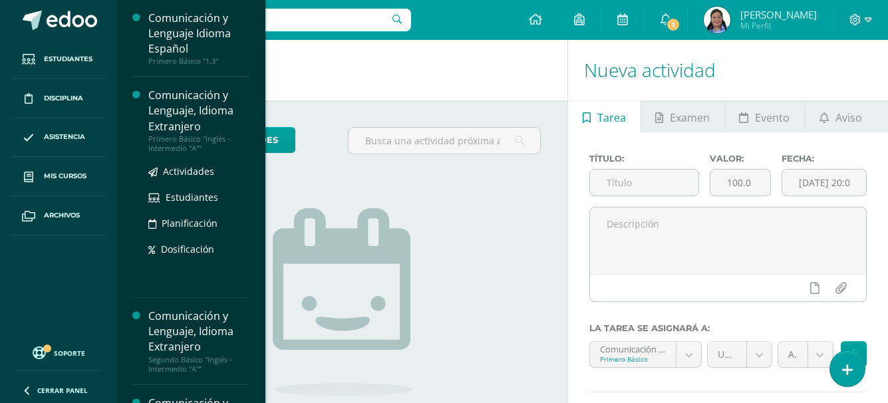
click at [170, 135] on div "Primero Básico "Inglés - Intermedio "A""" at bounding box center [198, 143] width 101 height 19
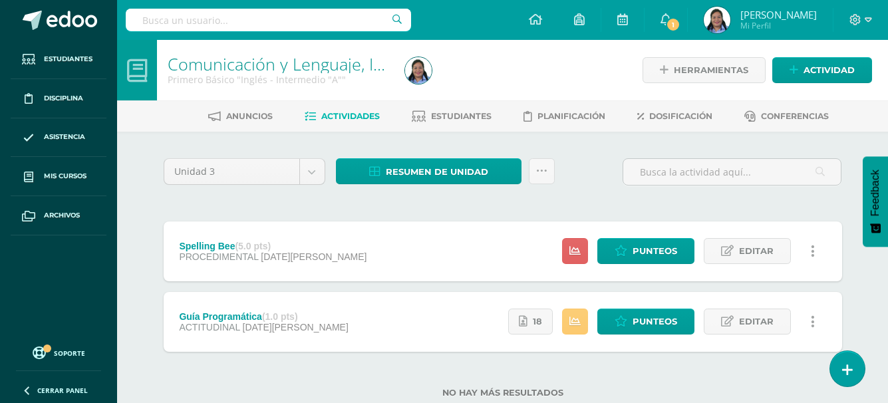
click at [266, 239] on div "Spelling Bee (5.0 pts) PROCEDIMENTAL 04 de Agosto" at bounding box center [273, 251] width 219 height 60
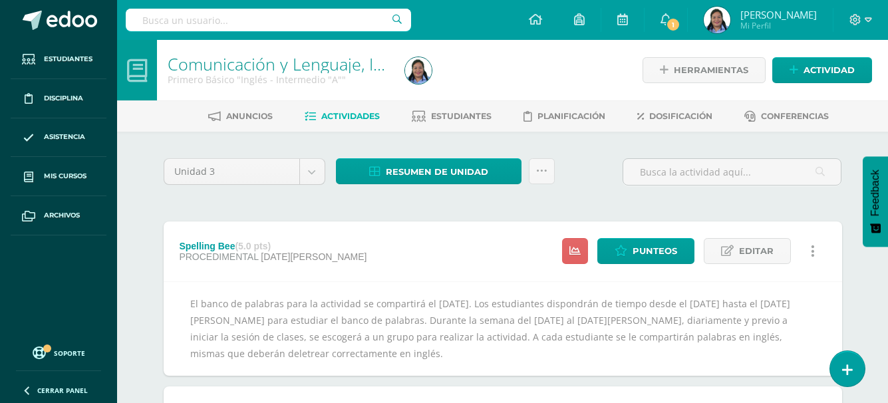
click at [221, 244] on div "Spelling Bee (5.0 pts)" at bounding box center [273, 246] width 188 height 11
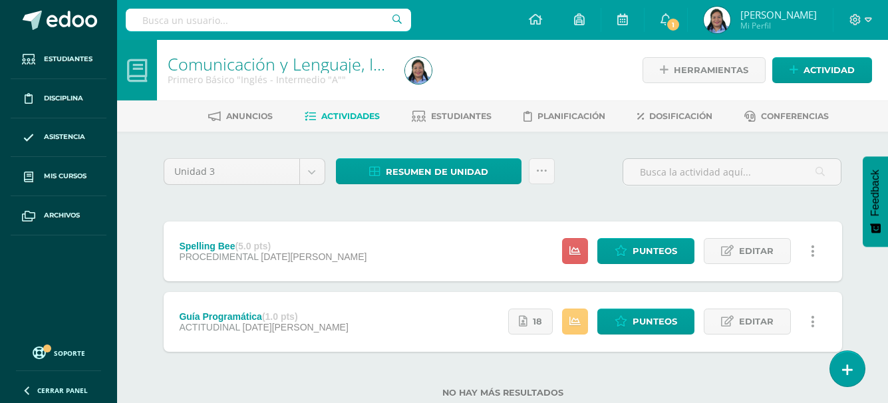
click at [470, 255] on div "Spelling Bee (5.0 pts) PROCEDIMENTAL 04 de Agosto Estatus de Actividad: 28 Estu…" at bounding box center [503, 251] width 678 height 60
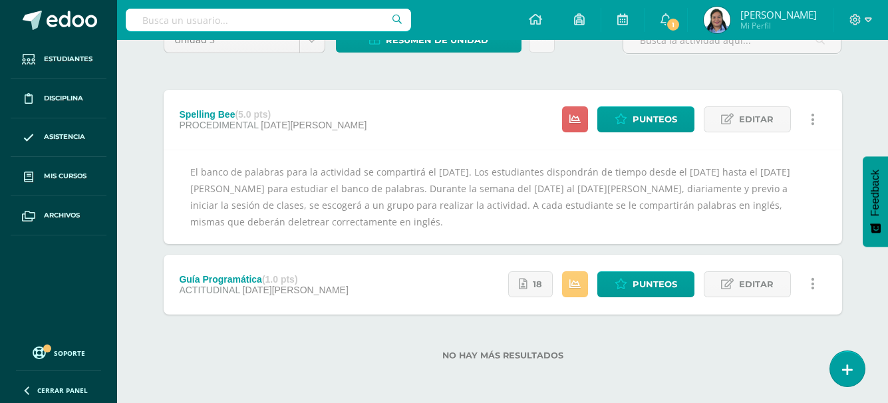
scroll to position [65, 0]
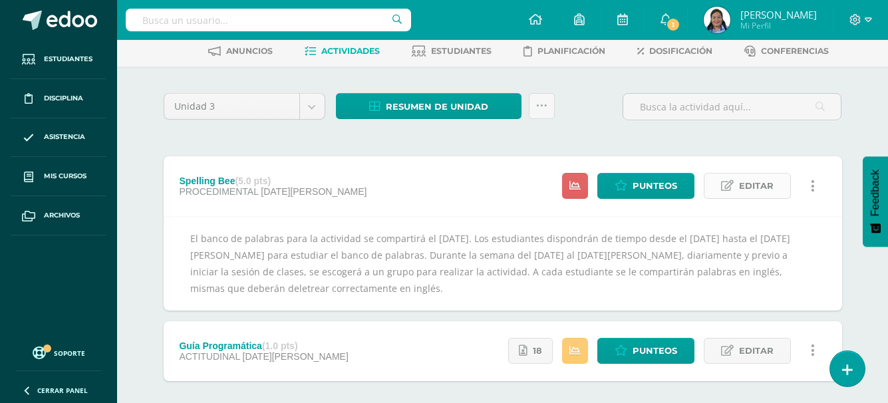
click at [735, 187] on link "Editar" at bounding box center [746, 186] width 87 height 26
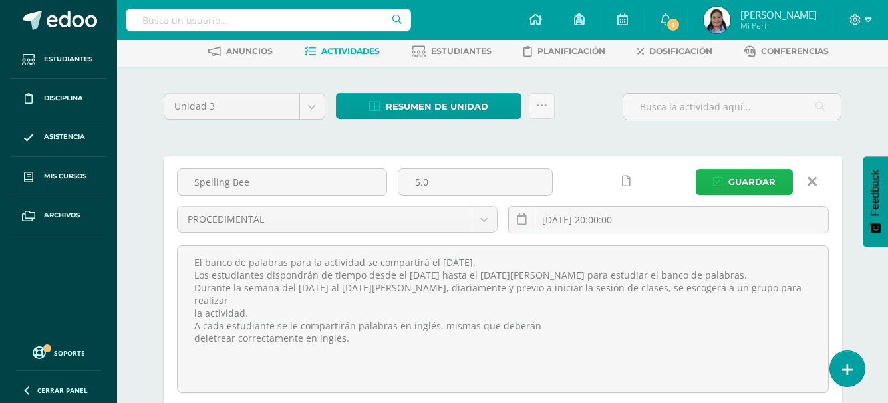
click at [741, 191] on span "Guardar" at bounding box center [751, 182] width 47 height 25
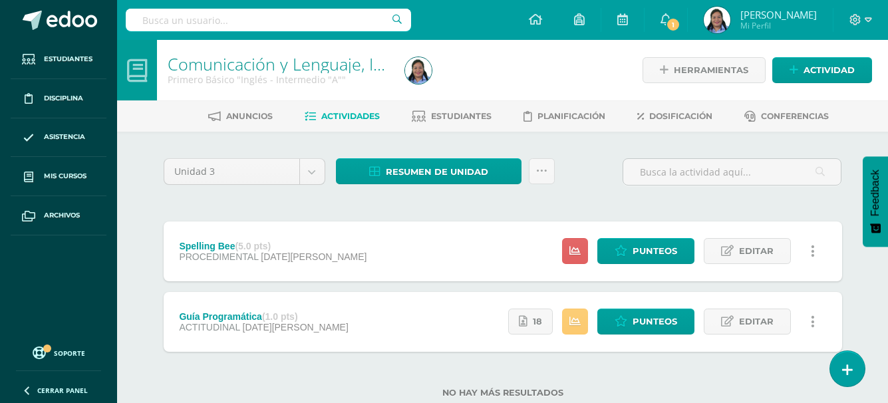
click at [235, 243] on div "Spelling Bee (5.0 pts)" at bounding box center [273, 246] width 188 height 11
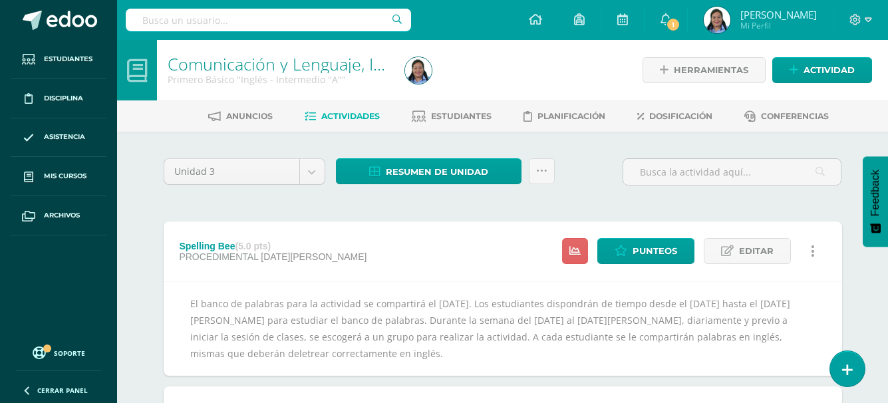
click at [201, 247] on div "Spelling Bee (5.0 pts)" at bounding box center [273, 246] width 188 height 11
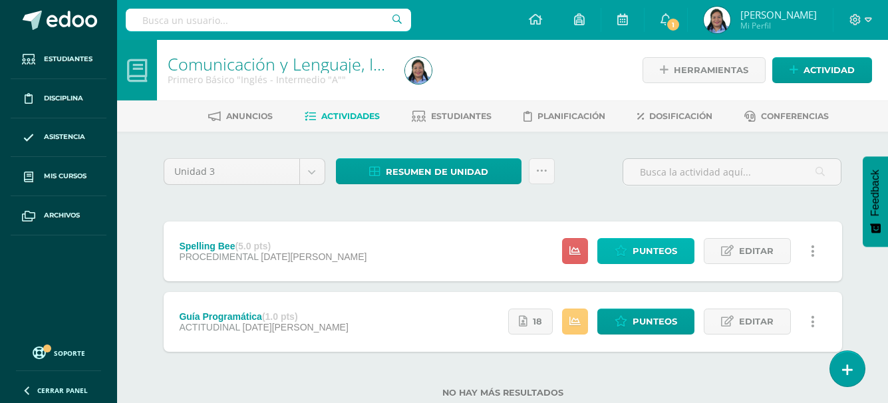
click at [651, 245] on span "Punteos" at bounding box center [654, 251] width 45 height 25
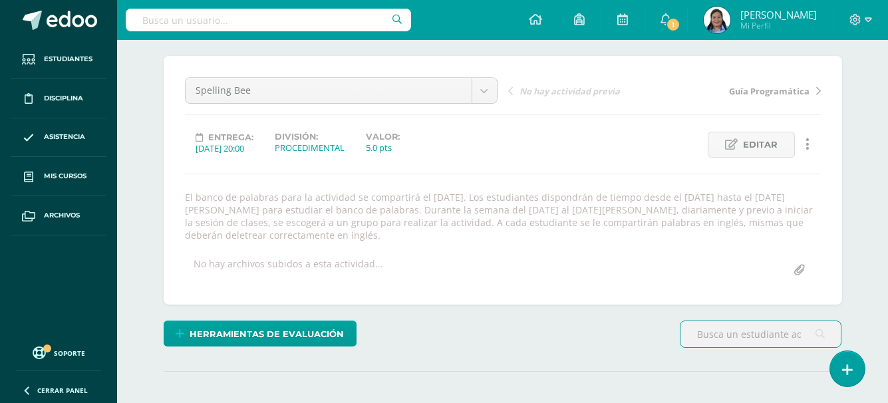
scroll to position [103, 0]
click at [322, 269] on div "No hay archivos subidos a esta actividad..." at bounding box center [287, 270] width 189 height 26
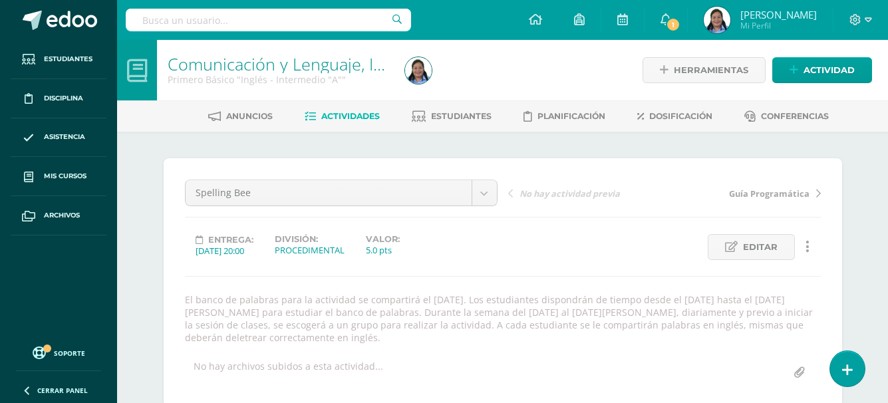
scroll to position [1, 0]
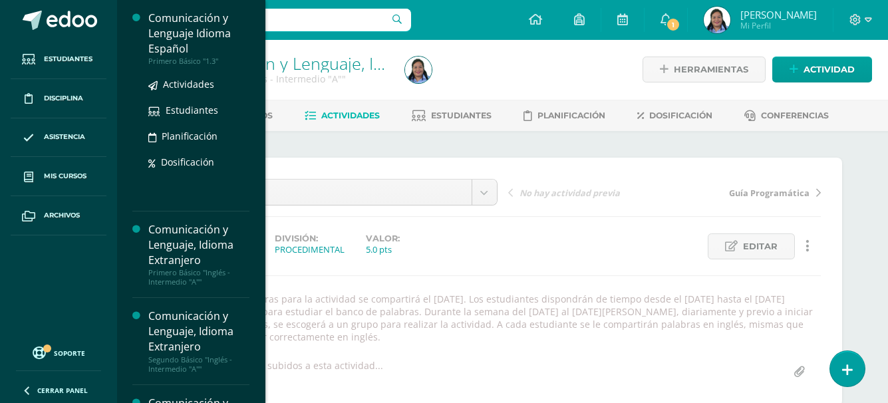
click at [195, 51] on div "Comunicación y Lenguaje Idioma Español" at bounding box center [198, 34] width 101 height 46
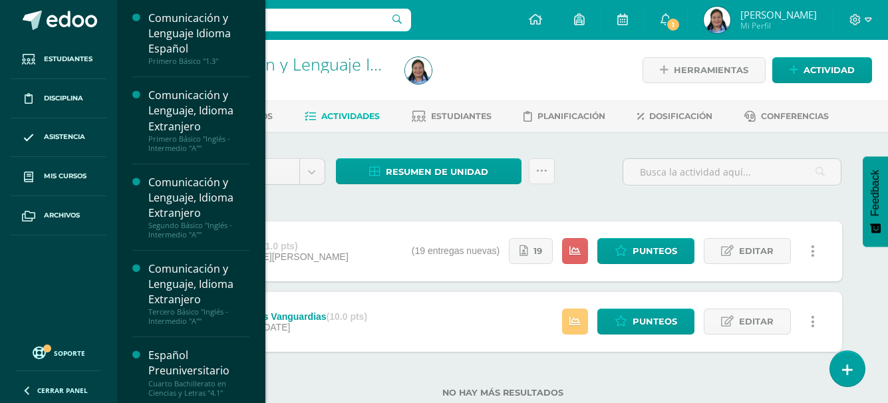
click at [244, 374] on div "Comunicación y Lenguaje Idioma Español Primero Básico "1.3" Actividades Estudia…" at bounding box center [190, 201] width 149 height 403
click at [213, 370] on div "Español Preuniversitario" at bounding box center [198, 363] width 101 height 31
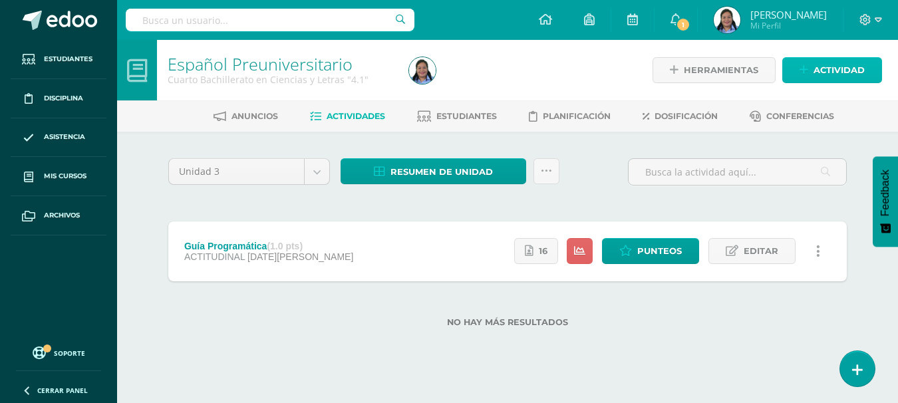
click at [830, 73] on span "Actividad" at bounding box center [838, 70] width 51 height 25
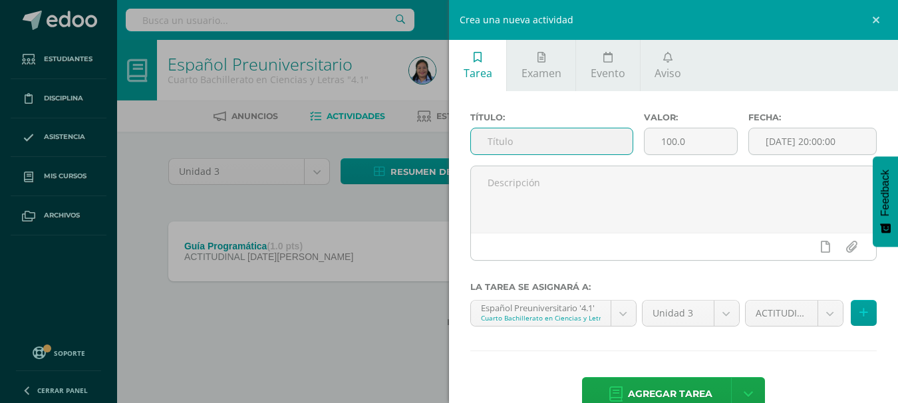
click at [539, 146] on input "text" at bounding box center [552, 141] width 162 height 26
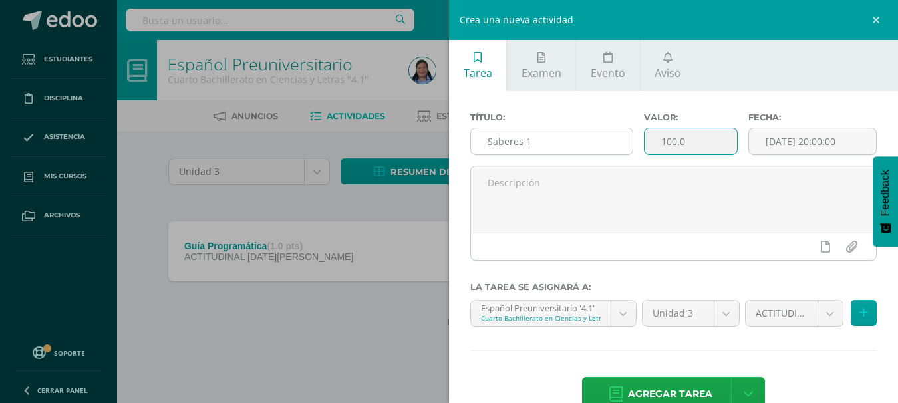
drag, startPoint x: 691, startPoint y: 139, endPoint x: 605, endPoint y: 138, distance: 86.4
click at [605, 138] on div "Título: Saberes 1 Valor: 100.0 Fecha: 2025-08-11 20:00:00" at bounding box center [673, 138] width 417 height 53
click at [562, 143] on input "Saberes 1" at bounding box center [552, 141] width 162 height 26
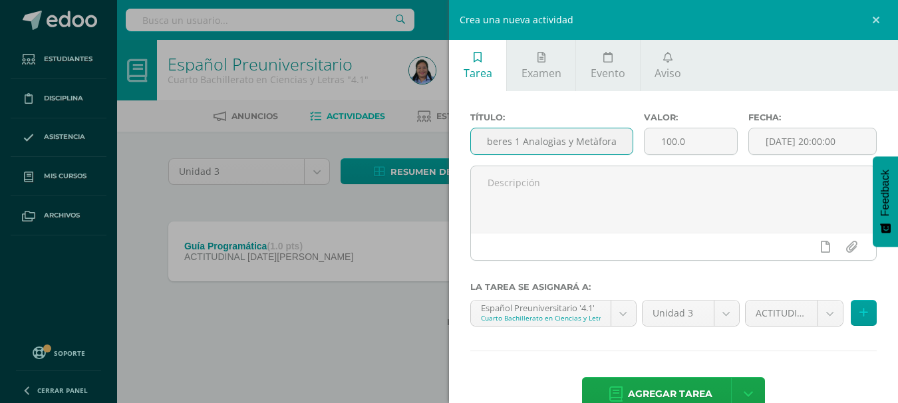
scroll to position [0, 16]
type input "Saberes 1 Analogìas y Metàforas"
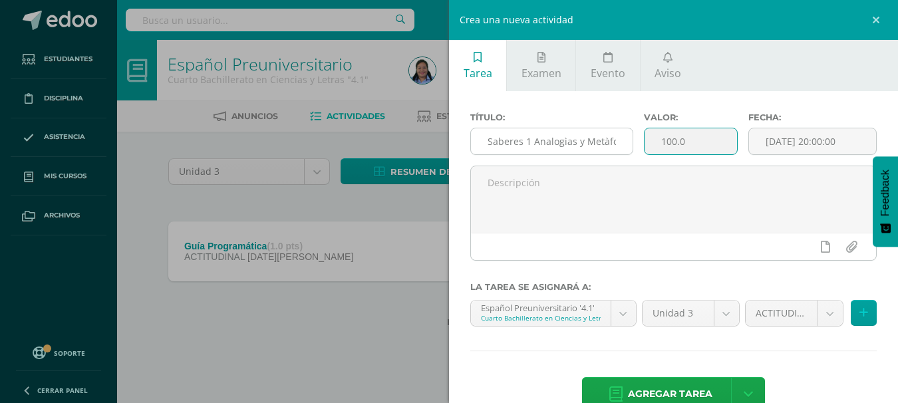
drag, startPoint x: 691, startPoint y: 138, endPoint x: 628, endPoint y: 137, distance: 63.8
click at [628, 137] on div "Título: Saberes 1 Analogìas y Metàforas Valor: 100.0 Fecha: 2025-08-11 20:00:00" at bounding box center [673, 138] width 417 height 53
type input "10"
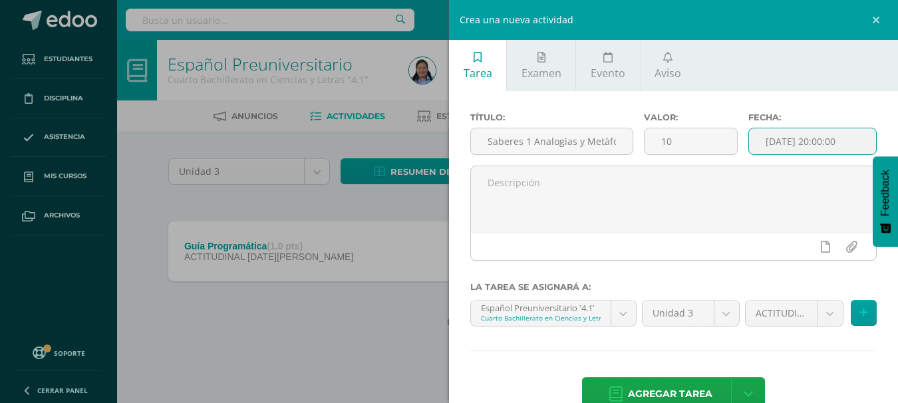
click at [819, 148] on input "[DATE] 20:00:00" at bounding box center [812, 141] width 127 height 26
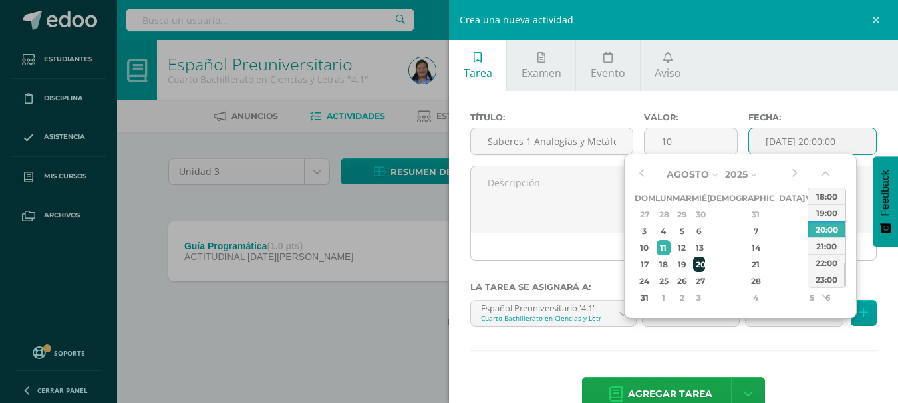
click at [705, 264] on div "20" at bounding box center [699, 264] width 12 height 15
type input "2025-08-20 20:00"
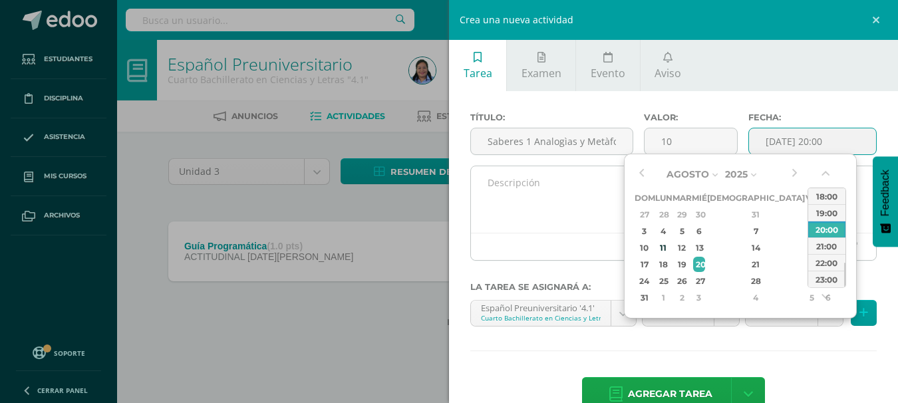
click at [603, 207] on textarea at bounding box center [673, 199] width 405 height 66
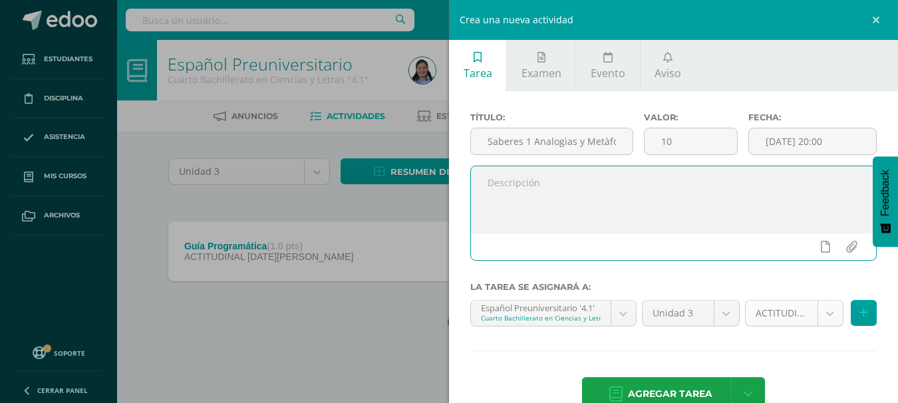
click at [784, 313] on body "Estudiantes Disciplina Asistencia Mis cursos Archivos Soporte Centro de ayuda Ú…" at bounding box center [449, 185] width 898 height 370
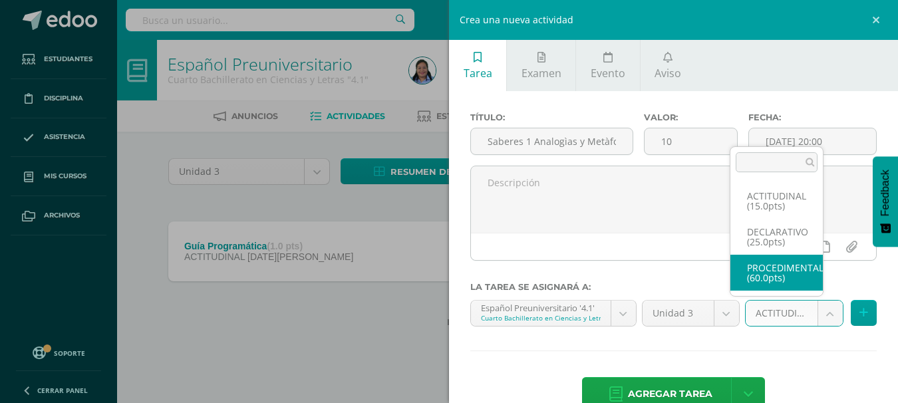
select select "33739"
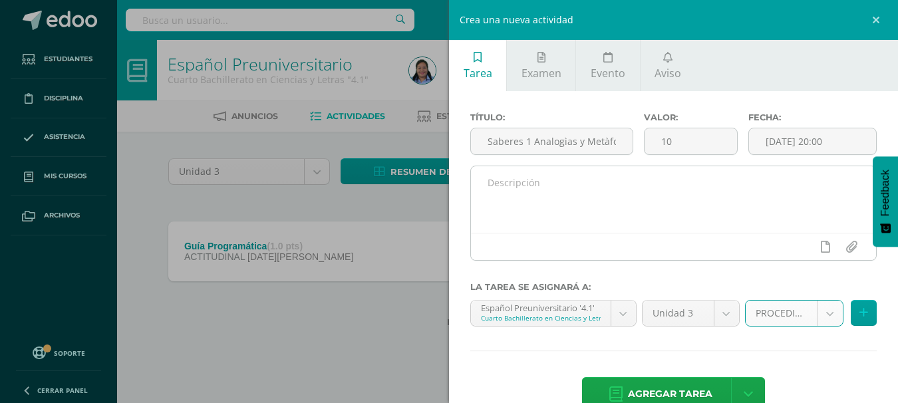
click at [610, 208] on textarea at bounding box center [673, 199] width 405 height 66
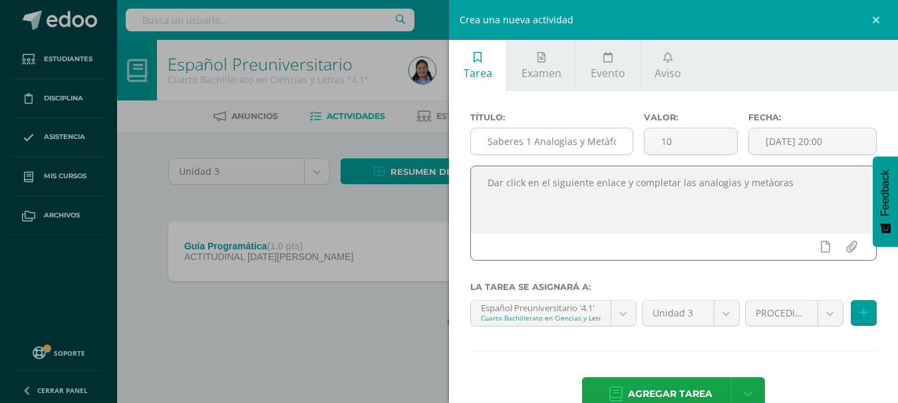
type textarea "Dar click en el siguiente enlace y completar las analogìas y metàoras"
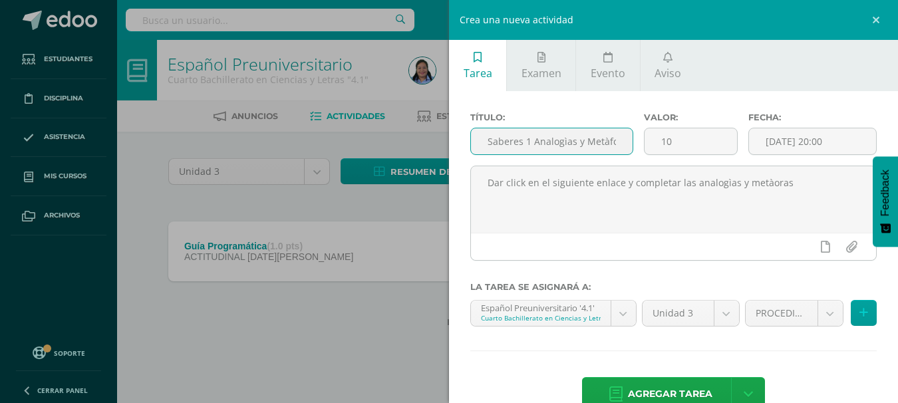
click at [567, 141] on input "Saberes 1 Analogìas y Metàforas" at bounding box center [552, 141] width 162 height 26
click at [605, 139] on input "Saberes 1 Analogías y Metàforas" at bounding box center [552, 141] width 162 height 26
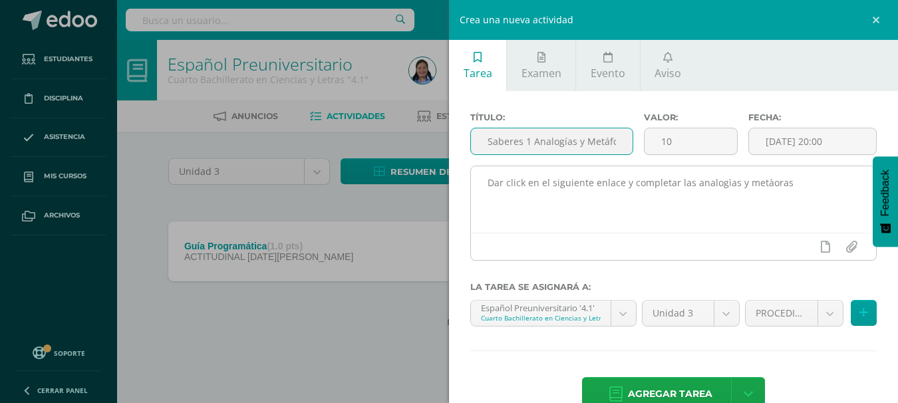
type input "Saberes 1 Analogías y Metáforas"
click at [720, 180] on textarea "Dar click en el siguiente enlace y completar las analogìas y metàoras" at bounding box center [673, 199] width 405 height 66
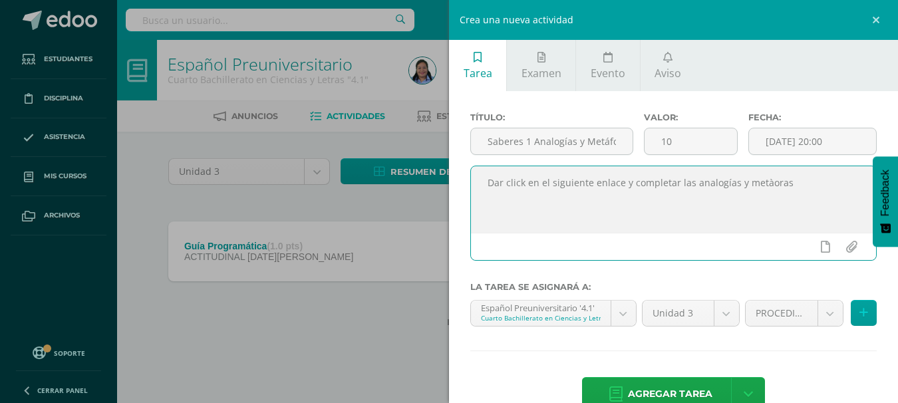
click at [766, 182] on textarea "Dar click en el siguiente enlace y completar las analogías y metàoras" at bounding box center [673, 199] width 405 height 66
click at [830, 178] on textarea "Dar click en el siguiente enlace y completar las analogías y metáoras" at bounding box center [673, 199] width 405 height 66
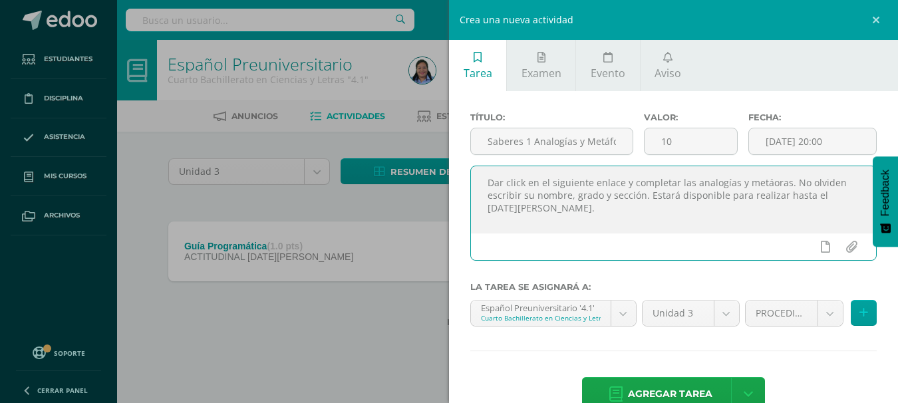
paste textarea "https://docs.google.com/forms/d/e/1FAIpQLScANAfUT3bRyaohNgC_N3Kv4a82sxgRzm9R6ae…"
type textarea "Dar click en el siguiente enlace y completar las analogías y metáoras. No olvid…"
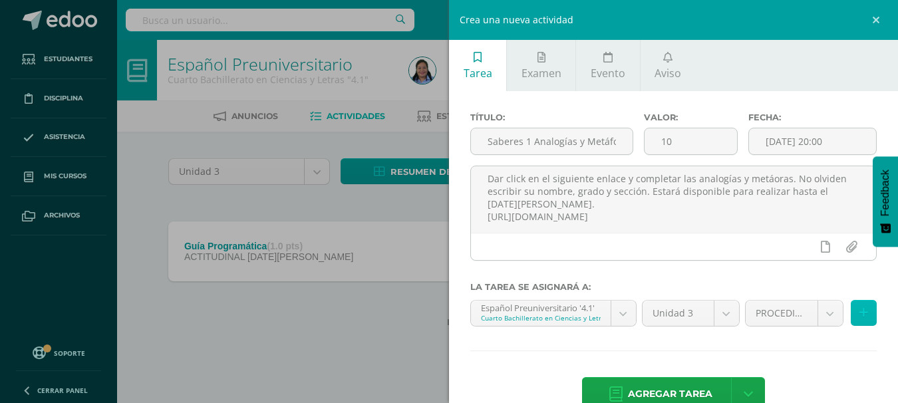
click at [850, 311] on button at bounding box center [863, 313] width 26 height 26
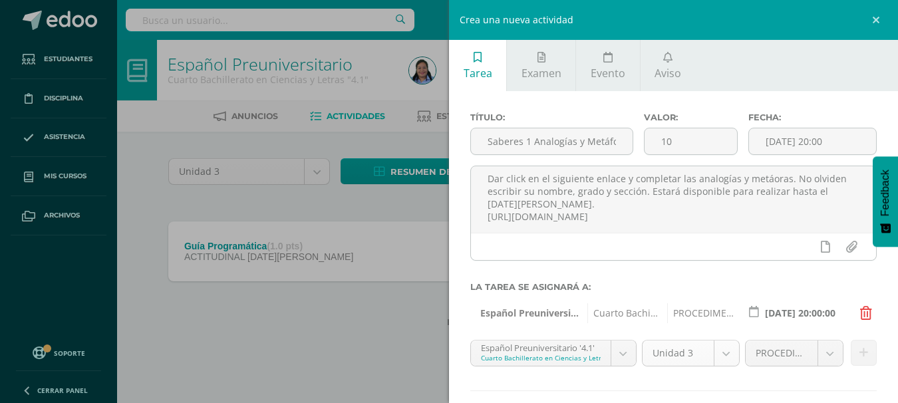
scroll to position [66, 0]
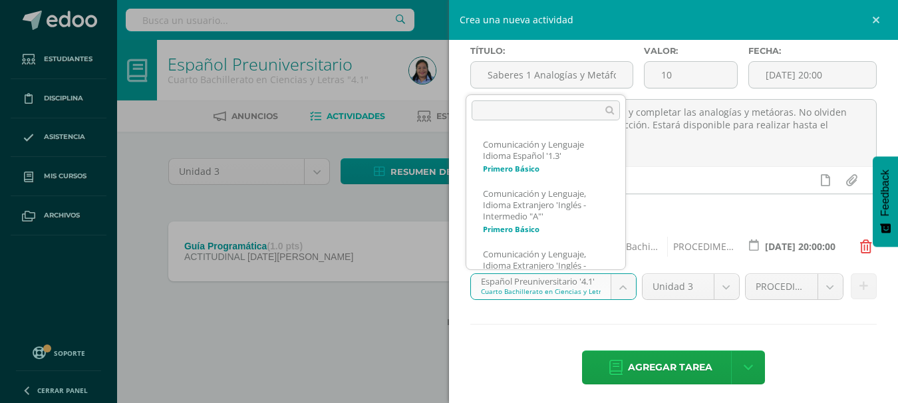
click at [606, 279] on body "Estudiantes Disciplina Asistencia Mis cursos Archivos Soporte Centro de ayuda Ú…" at bounding box center [449, 185] width 898 height 370
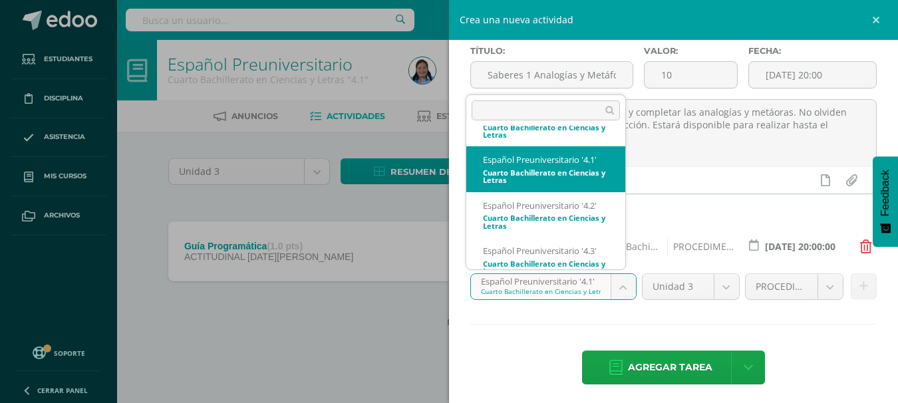
scroll to position [273, 0]
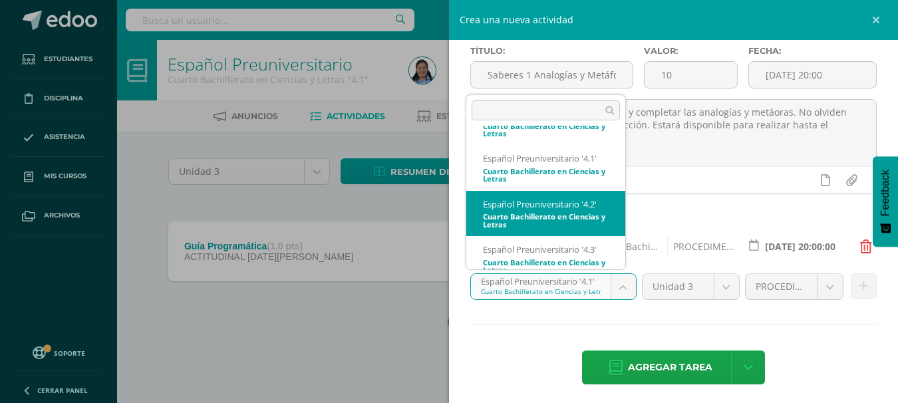
select select "33894"
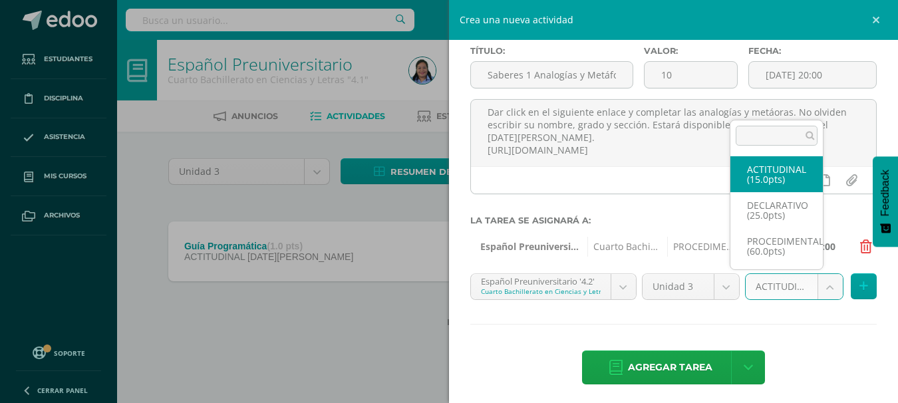
click at [766, 295] on body "Estudiantes Disciplina Asistencia Mis cursos Archivos Soporte Centro de ayuda Ú…" at bounding box center [449, 185] width 898 height 370
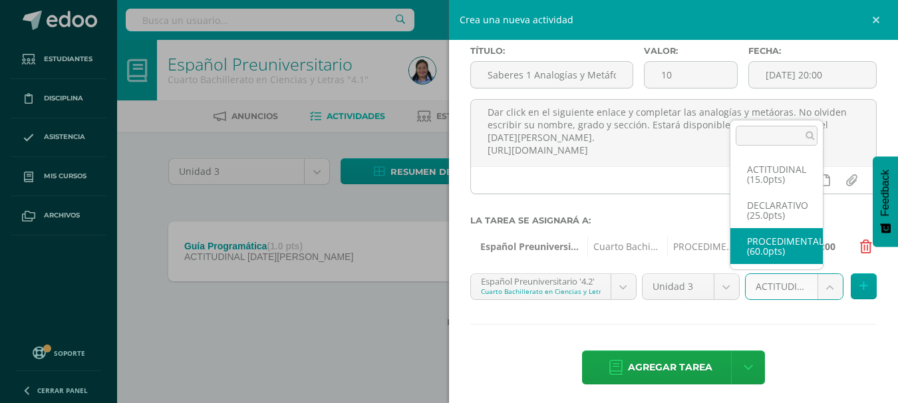
select select "33907"
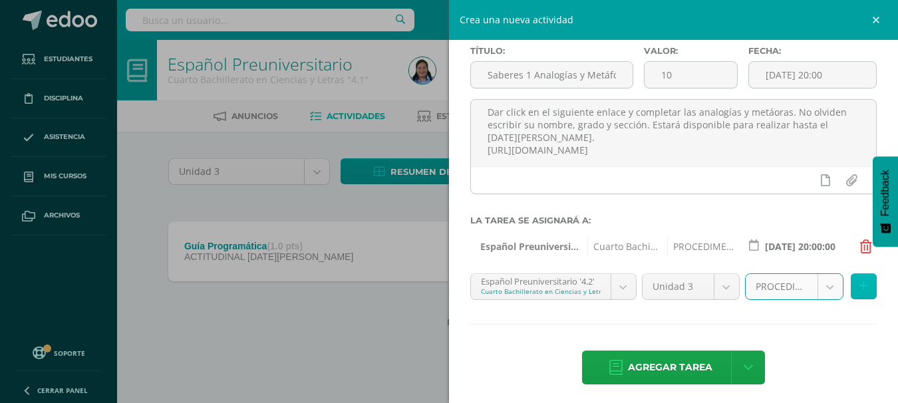
click at [859, 288] on button at bounding box center [863, 286] width 26 height 26
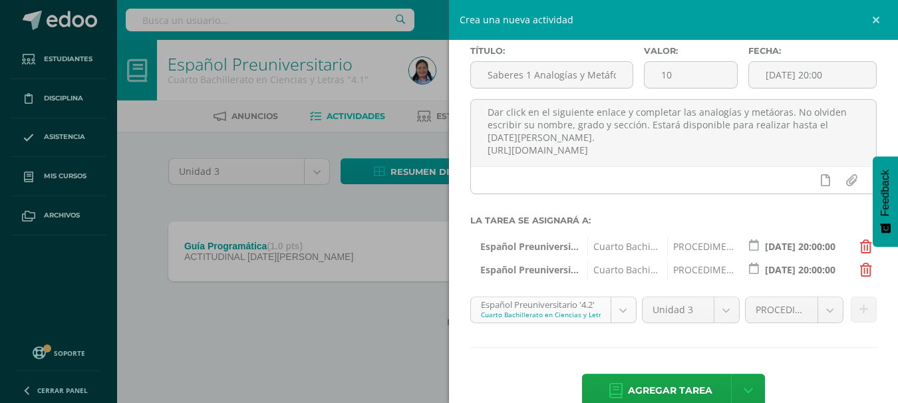
click at [602, 314] on body "Estudiantes Disciplina Asistencia Mis cursos Archivos Soporte Centro de ayuda Ú…" at bounding box center [449, 185] width 898 height 370
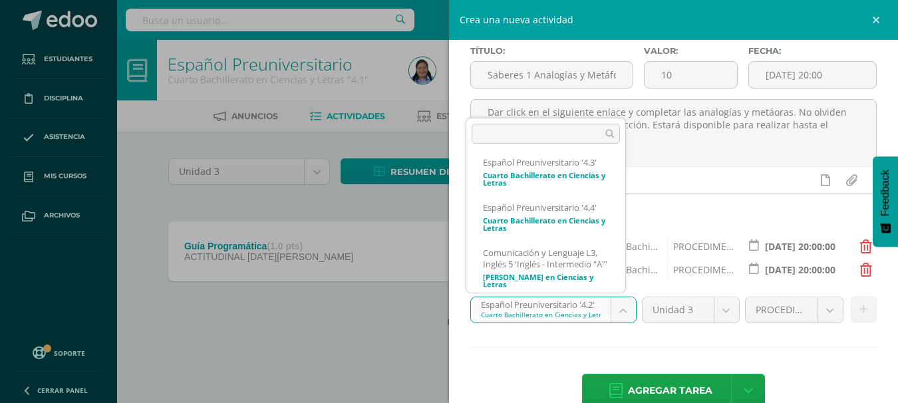
scroll to position [387, 0]
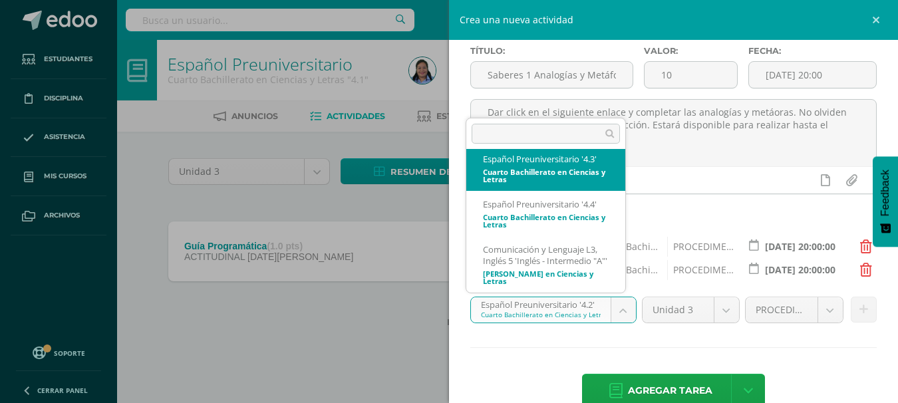
select select "34062"
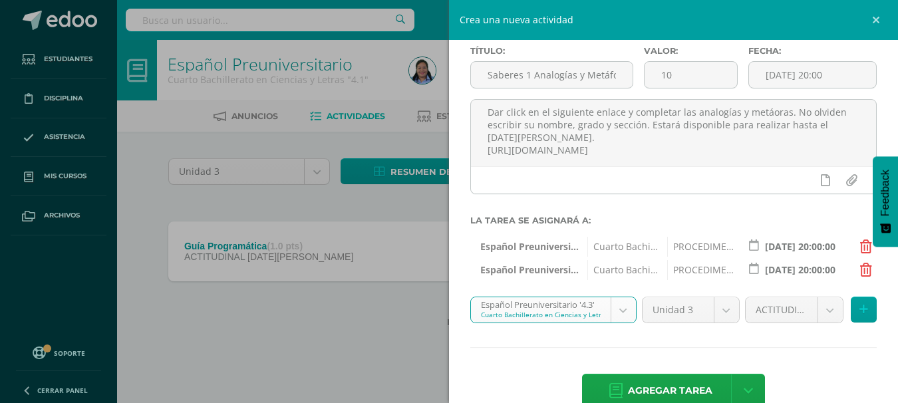
click at [764, 310] on body "Estudiantes Disciplina Asistencia Mis cursos Archivos Soporte Centro de ayuda Ú…" at bounding box center [449, 185] width 898 height 370
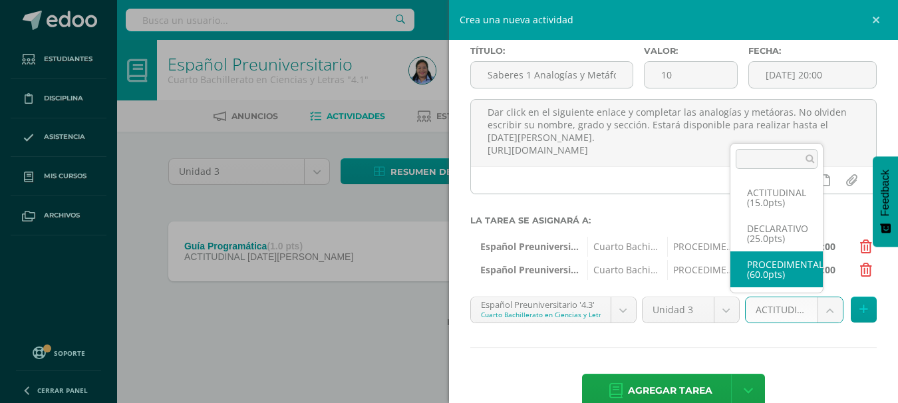
select select "34075"
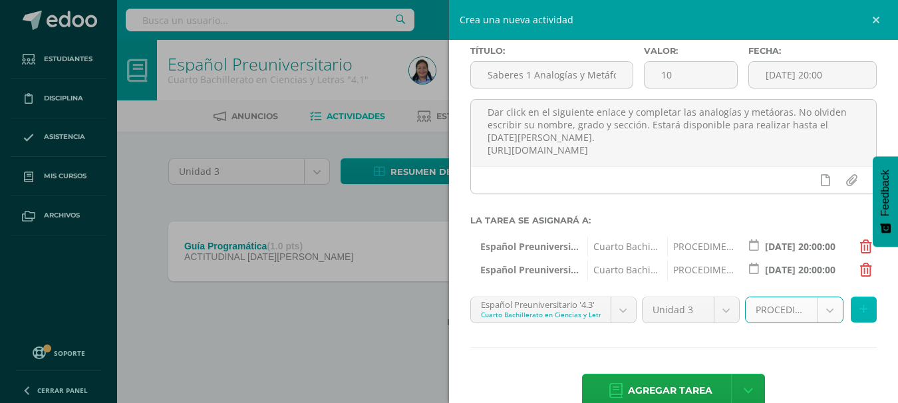
click at [859, 314] on icon at bounding box center [863, 309] width 9 height 11
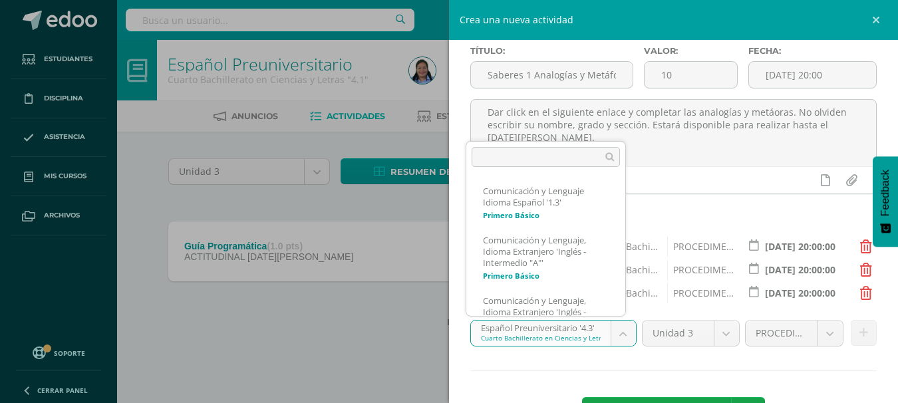
click at [621, 337] on body "Estudiantes Disciplina Asistencia Mis cursos Archivos Soporte Centro de ayuda Ú…" at bounding box center [449, 185] width 898 height 370
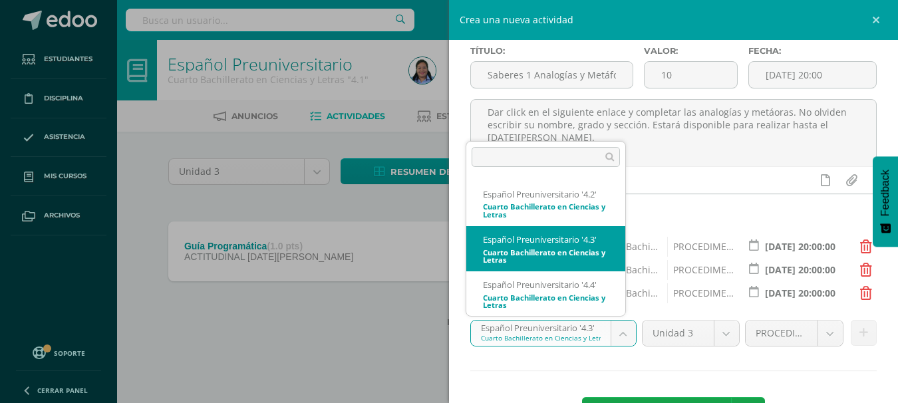
scroll to position [396, 0]
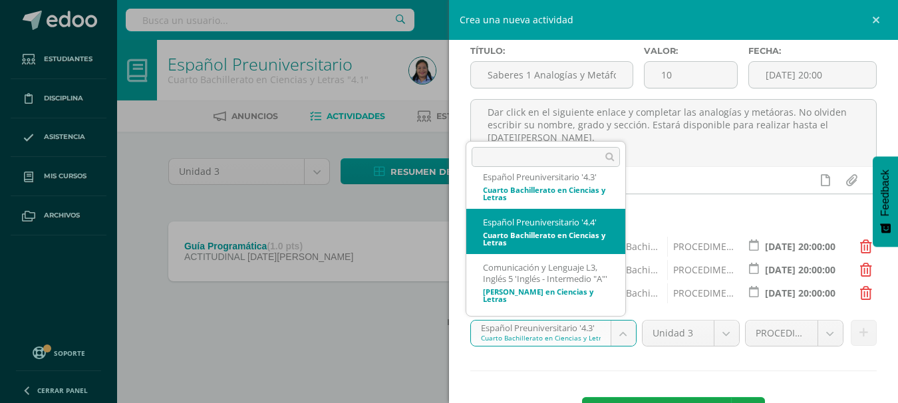
select select "34230"
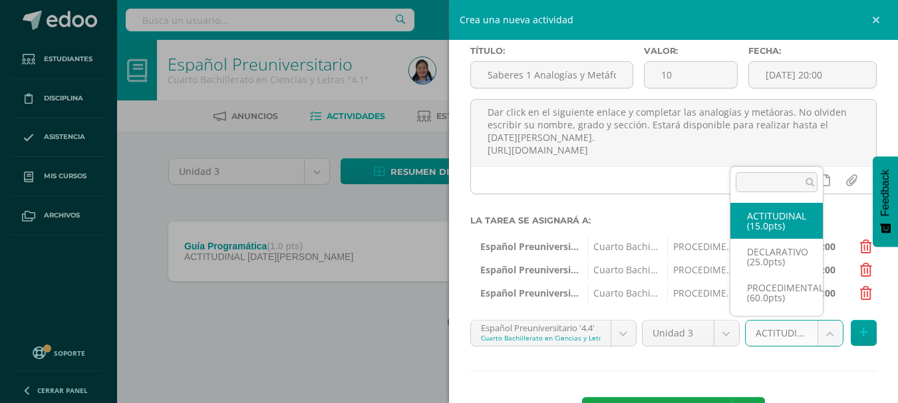
click at [807, 337] on body "Estudiantes Disciplina Asistencia Mis cursos Archivos Soporte Centro de ayuda Ú…" at bounding box center [449, 185] width 898 height 370
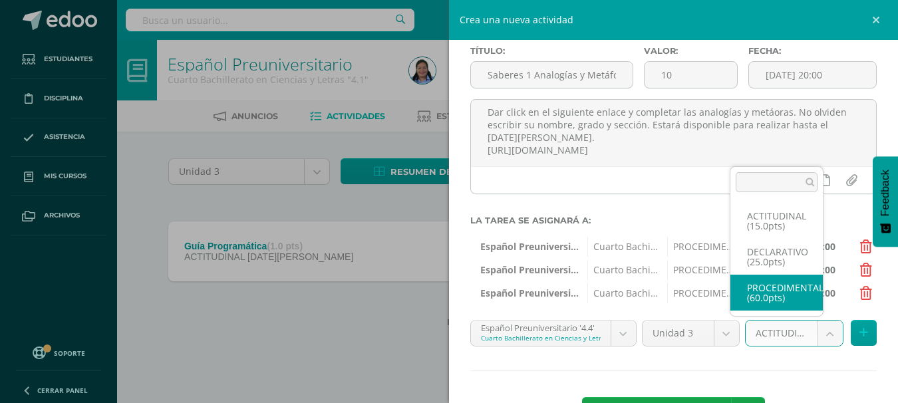
select select "34243"
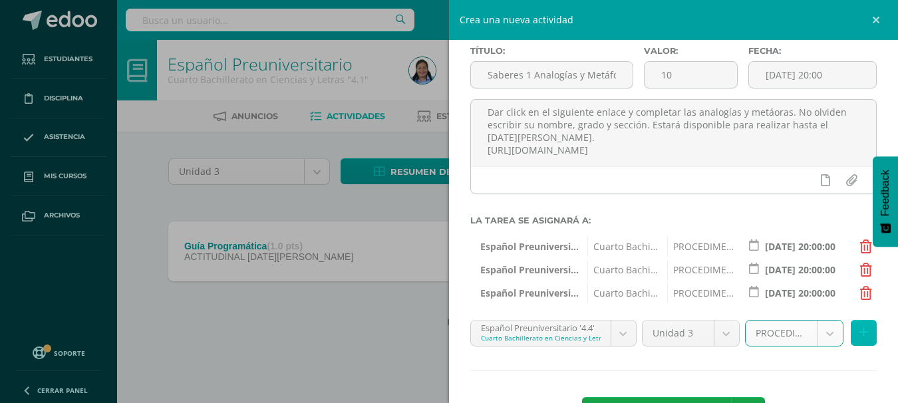
click at [859, 334] on icon at bounding box center [863, 332] width 9 height 11
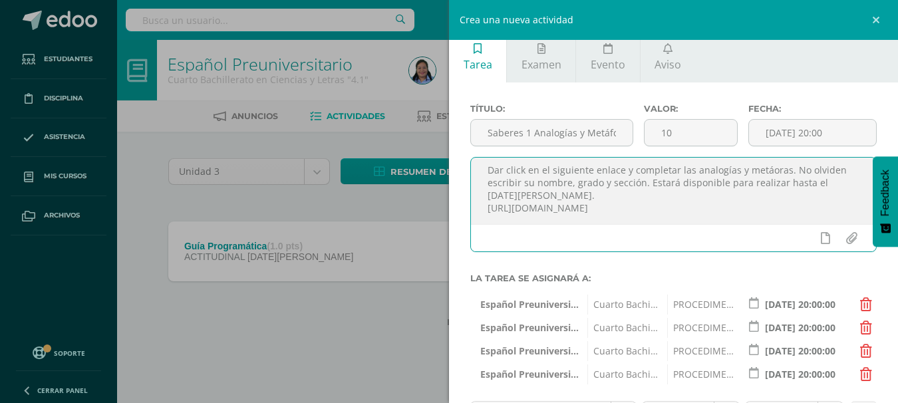
scroll to position [17, 0]
drag, startPoint x: 486, startPoint y: 172, endPoint x: 711, endPoint y: 224, distance: 231.3
click at [711, 224] on textarea "Dar click en el siguiente enlace y completar las analogías y metáoras. No olvid…" at bounding box center [673, 191] width 405 height 66
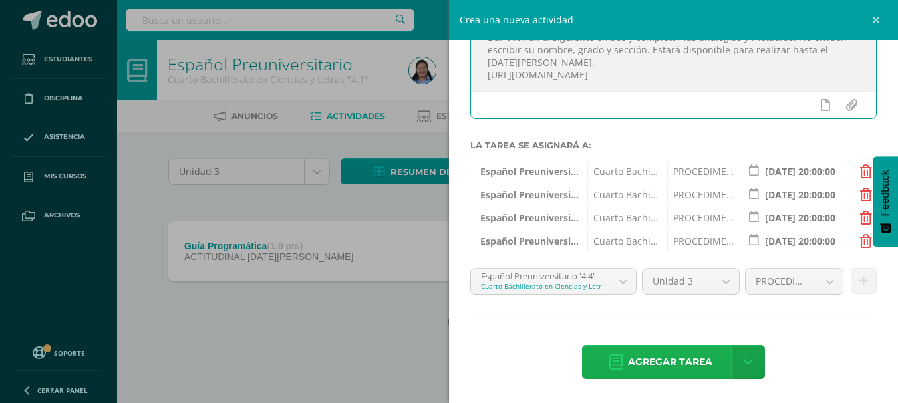
click at [681, 358] on span "Agregar tarea" at bounding box center [670, 362] width 84 height 33
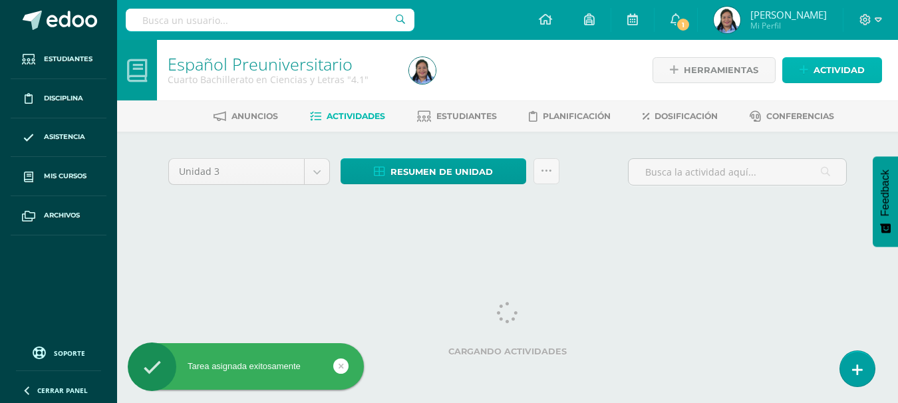
click at [816, 66] on span "Actividad" at bounding box center [838, 70] width 51 height 25
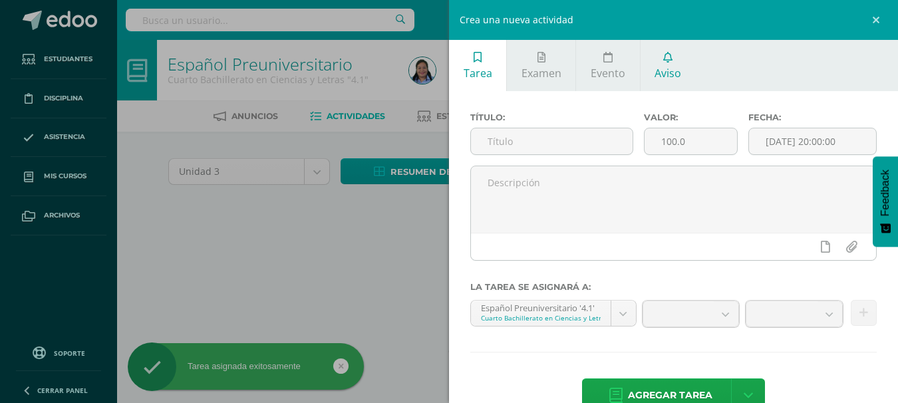
click at [678, 68] on span "Aviso" at bounding box center [667, 73] width 27 height 15
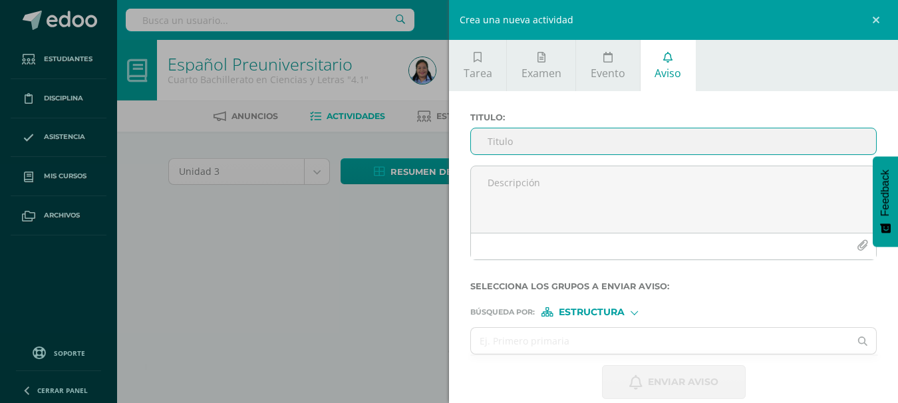
scroll to position [17, 0]
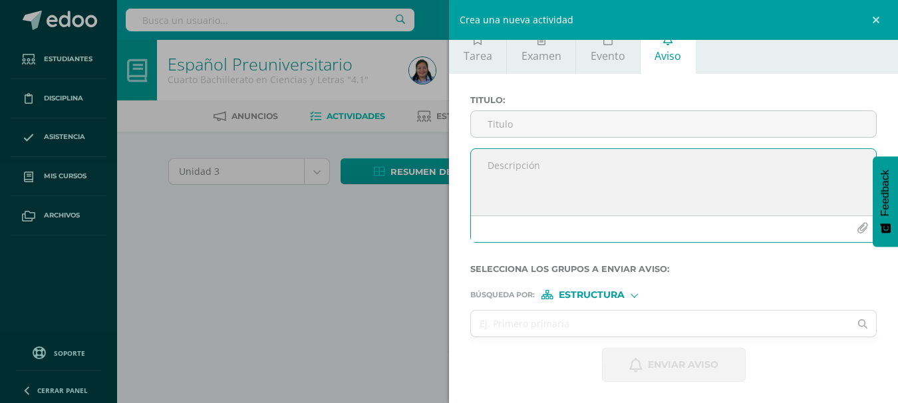
paste textarea "Dar click en el siguiente enlace y completar las analogías y metáoras. No olvid…"
type textarea "Dar click en el siguiente enlace y completar las analogías y metáoras. No olvid…"
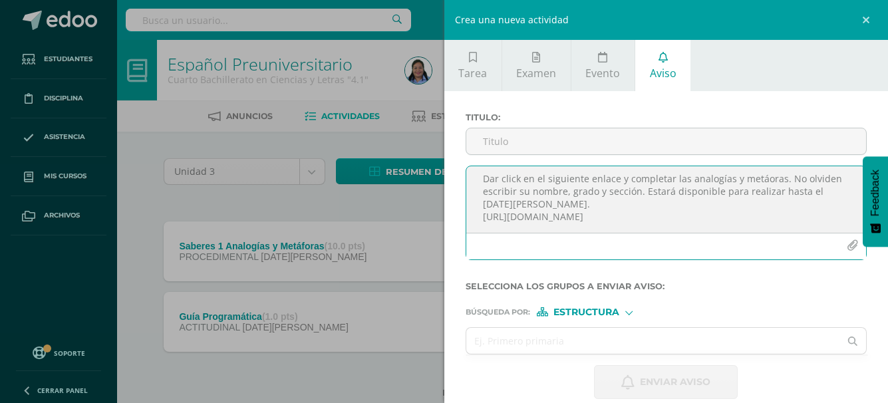
scroll to position [17, 0]
drag, startPoint x: 480, startPoint y: 178, endPoint x: 833, endPoint y: 230, distance: 356.9
click at [833, 230] on textarea "Dar click en el siguiente enlace y completar las analogías y metáoras. No olvid…" at bounding box center [666, 199] width 400 height 66
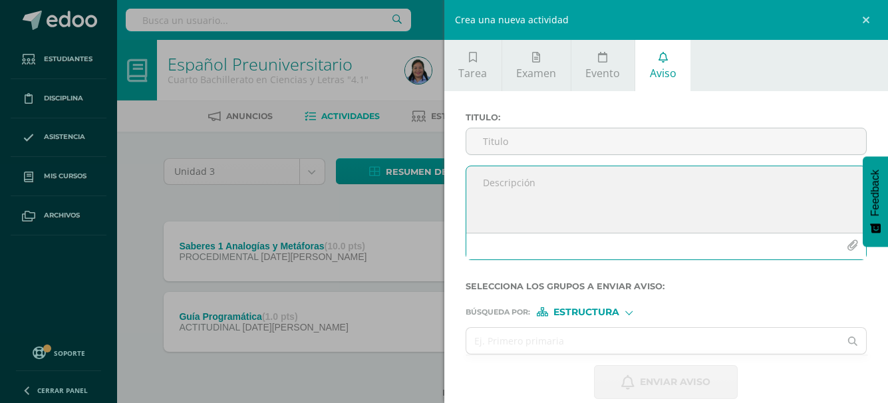
scroll to position [0, 0]
click at [563, 178] on textarea "Ya está disponible el link" at bounding box center [666, 199] width 400 height 66
click at [652, 182] on textarea "Ya está disponible en Edoo el link" at bounding box center [666, 199] width 400 height 66
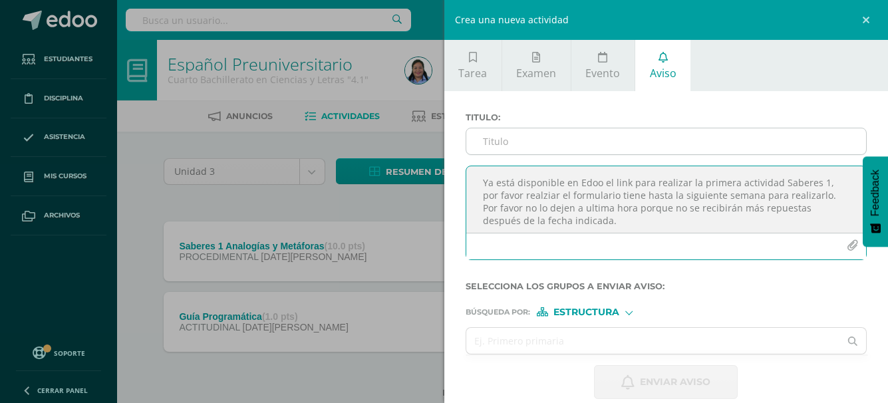
type textarea "Ya está disponible en Edoo el link para realizar la primera actividad Saberes 1…"
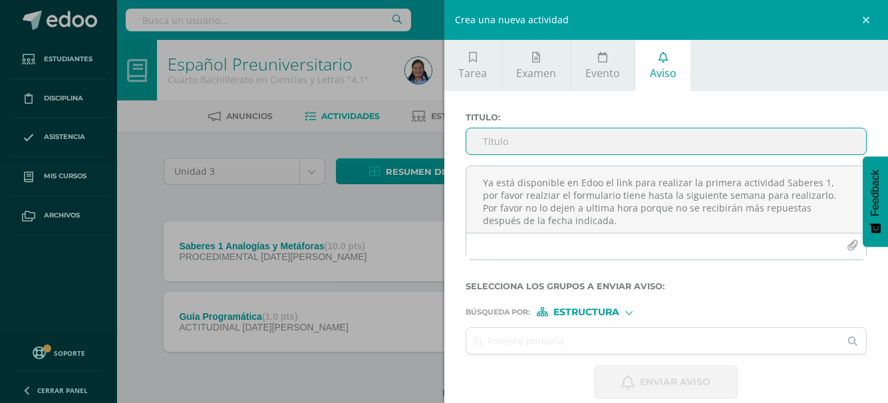
click at [594, 146] on input "Titulo :" at bounding box center [666, 141] width 400 height 26
click at [598, 140] on input "Saberes 1 Analogías y Metàforas" at bounding box center [666, 141] width 400 height 26
click at [668, 145] on input "Saberes 1 Analogías y Metáforas" at bounding box center [666, 141] width 400 height 26
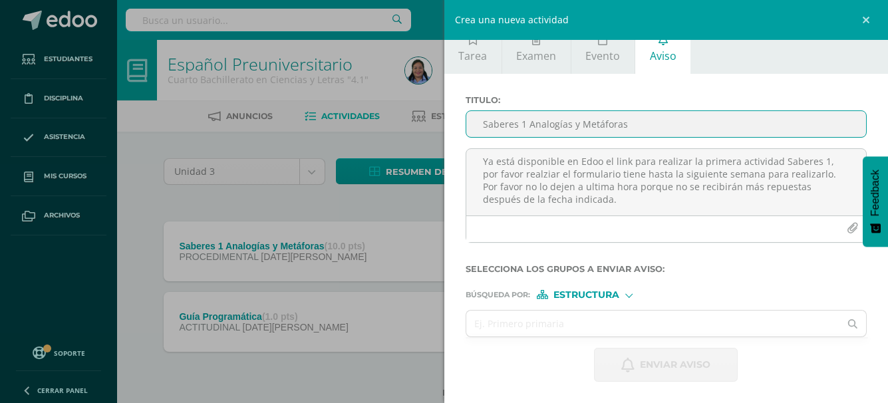
scroll to position [37, 0]
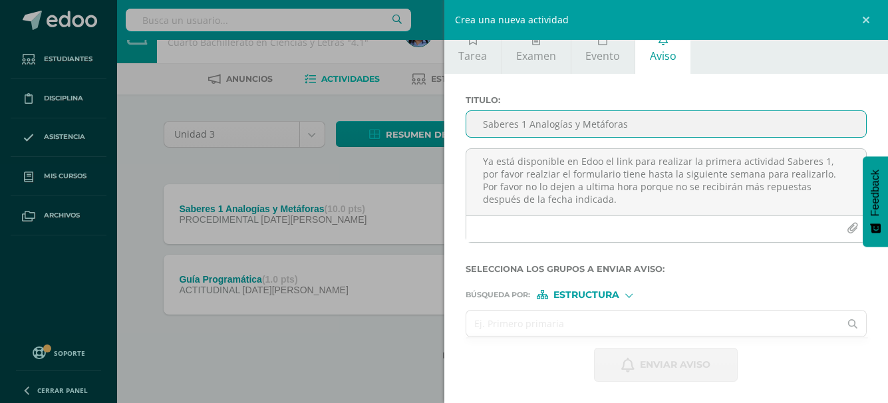
type input "Saberes 1 Analogías y Metáforas"
click at [638, 319] on input "text" at bounding box center [653, 324] width 374 height 26
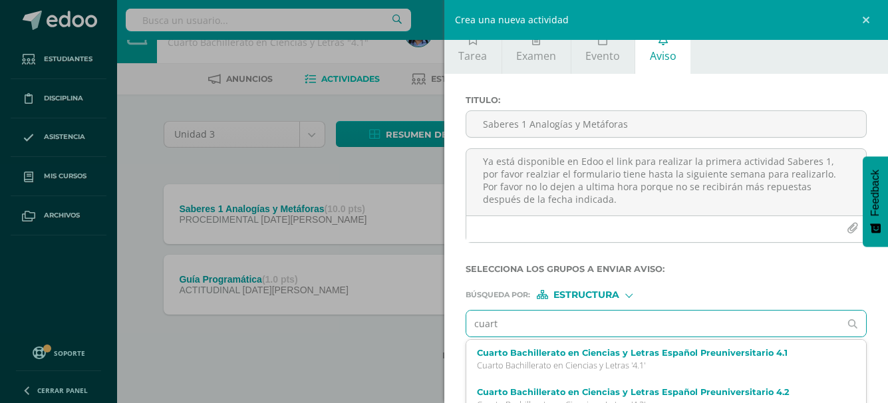
type input "cuarto"
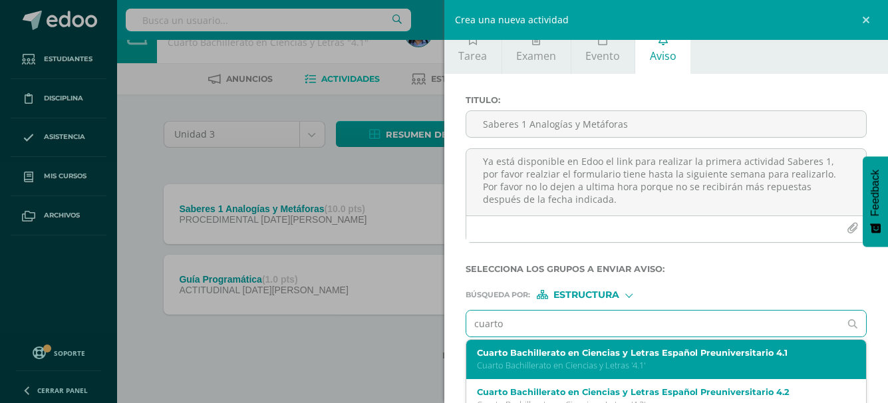
click at [656, 358] on label "Cuarto Bachillerato en Ciencias y Letras Español Preuniversitario 4.1" at bounding box center [658, 353] width 362 height 10
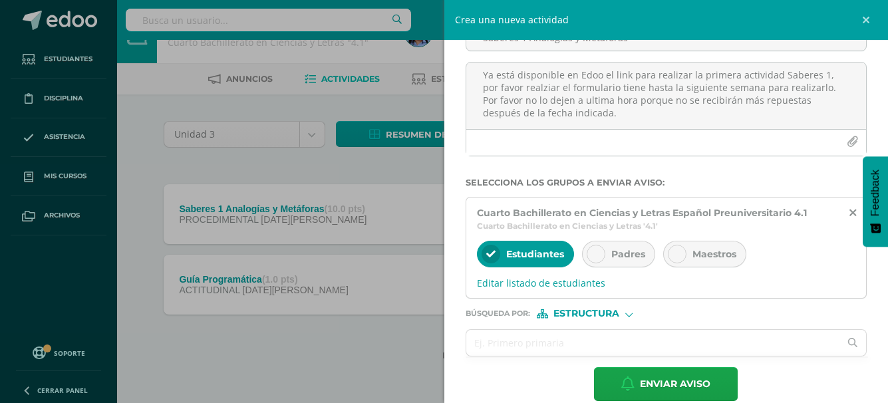
scroll to position [123, 0]
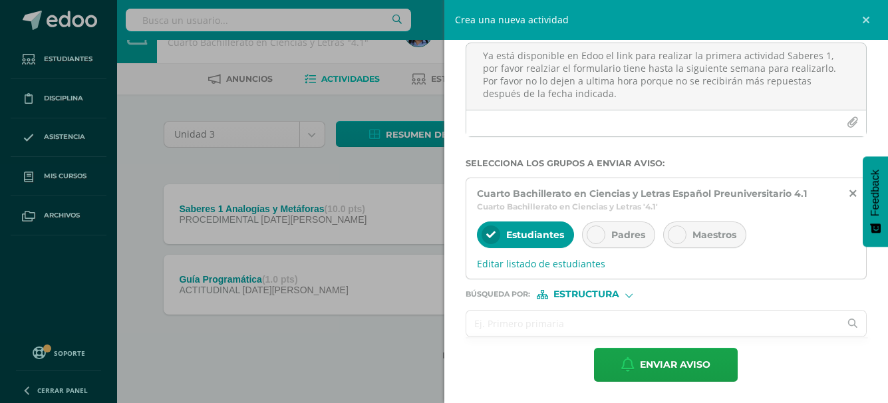
click at [612, 322] on input "text" at bounding box center [653, 324] width 374 height 26
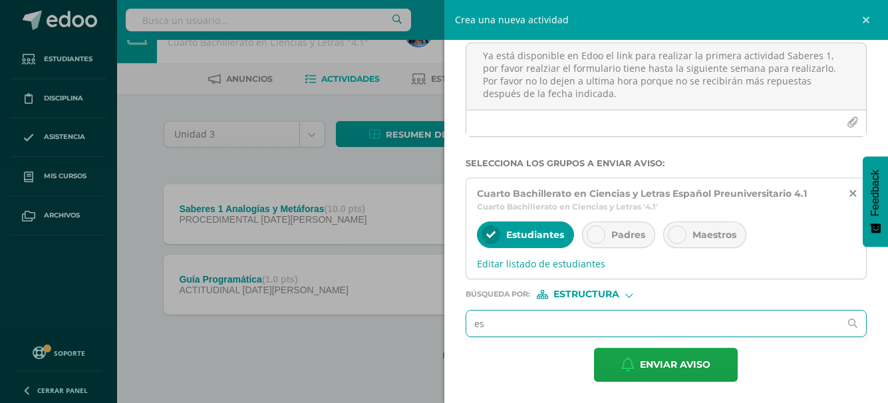
type input "esp"
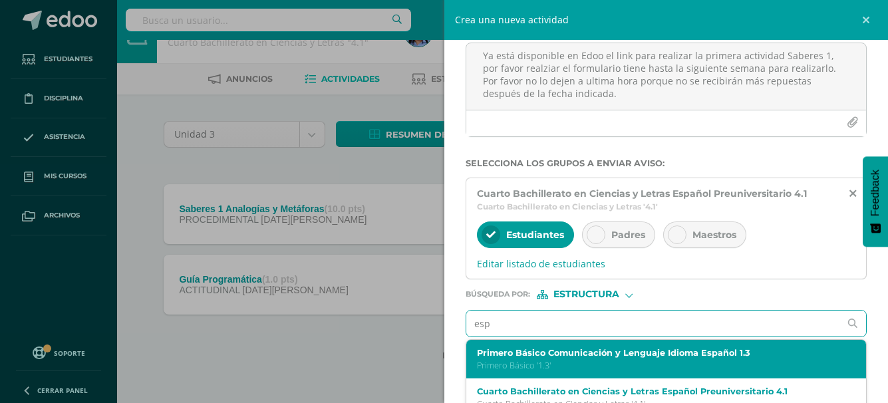
scroll to position [66, 0]
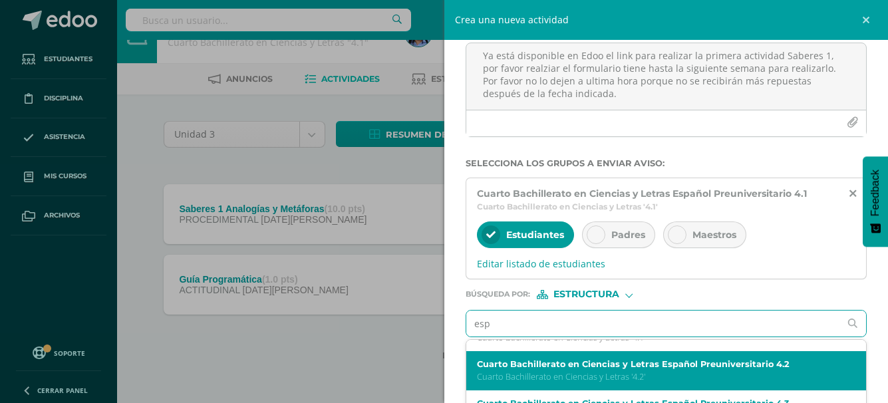
click at [749, 363] on label "Cuarto Bachillerato en Ciencias y Letras Español Preuniversitario 4.2" at bounding box center [658, 364] width 362 height 10
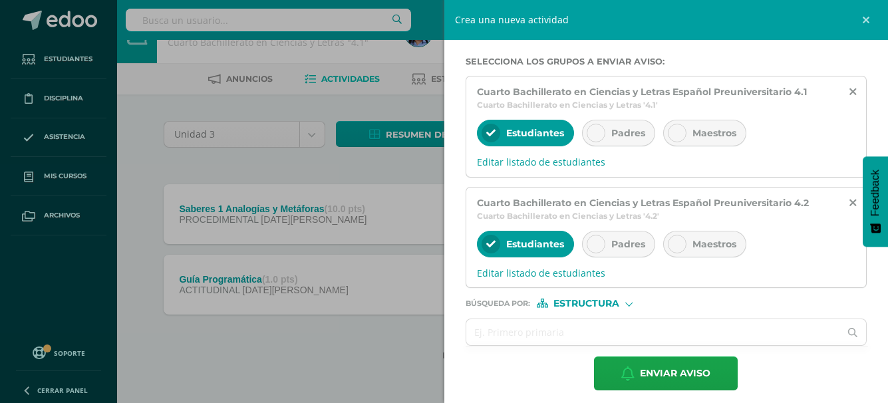
scroll to position [233, 0]
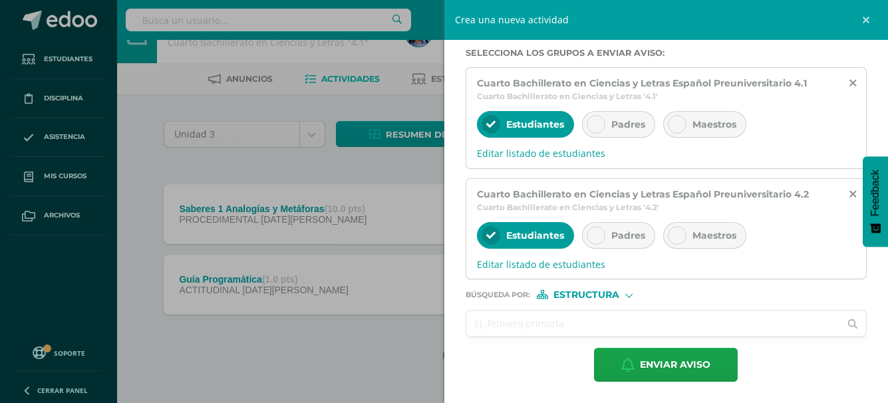
click at [648, 327] on input "text" at bounding box center [653, 324] width 374 height 26
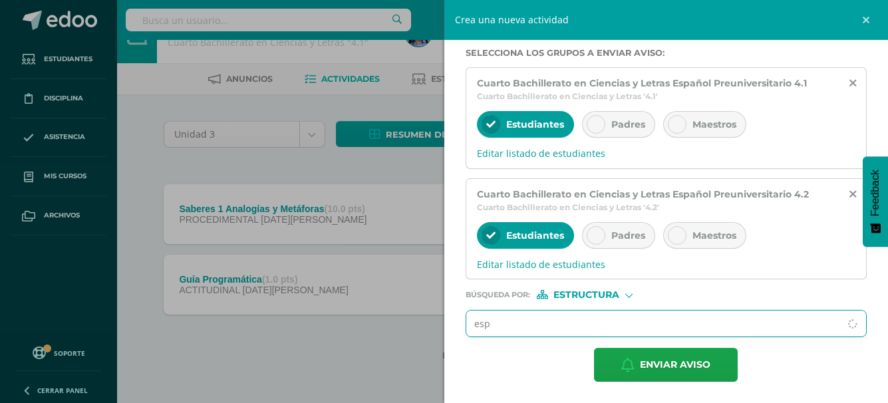
type input "espa"
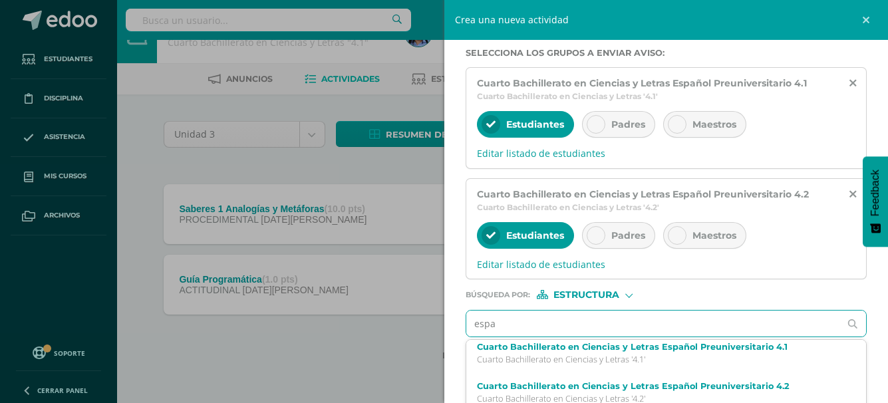
scroll to position [76, 0]
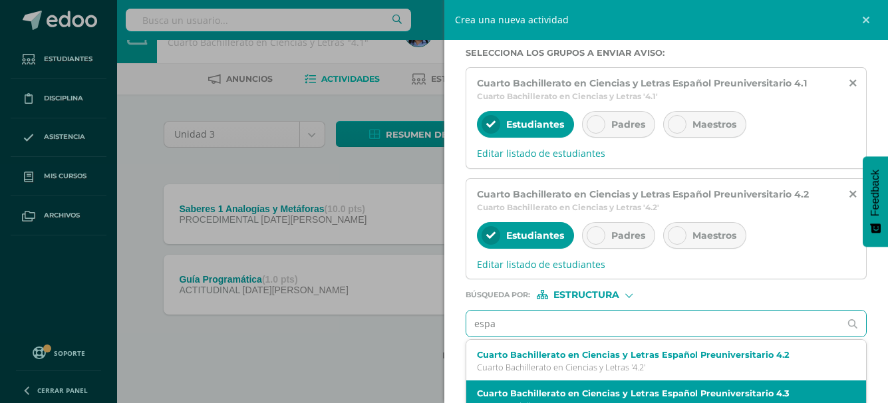
click at [676, 384] on div "Cuarto Bachillerato en Ciencias y Letras Español Preuniversitario 4.3 Cuarto Ba…" at bounding box center [666, 399] width 400 height 39
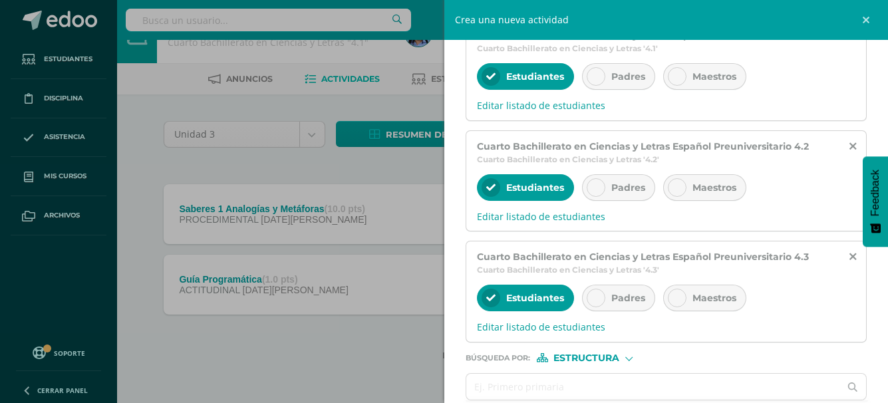
scroll to position [344, 0]
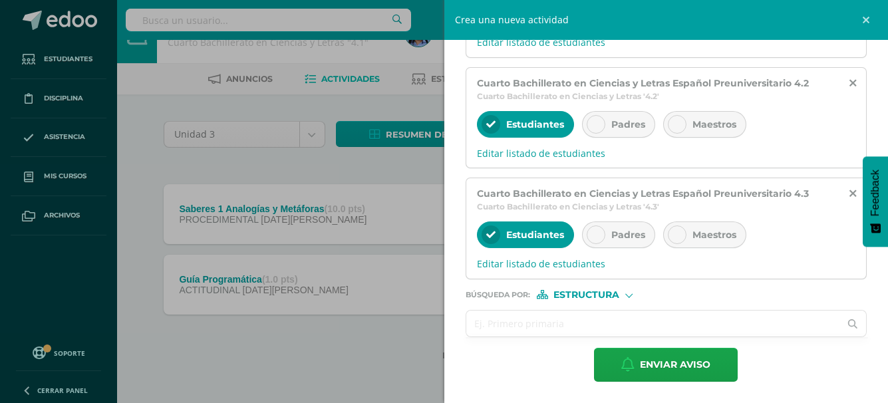
click at [584, 319] on input "text" at bounding box center [653, 324] width 374 height 26
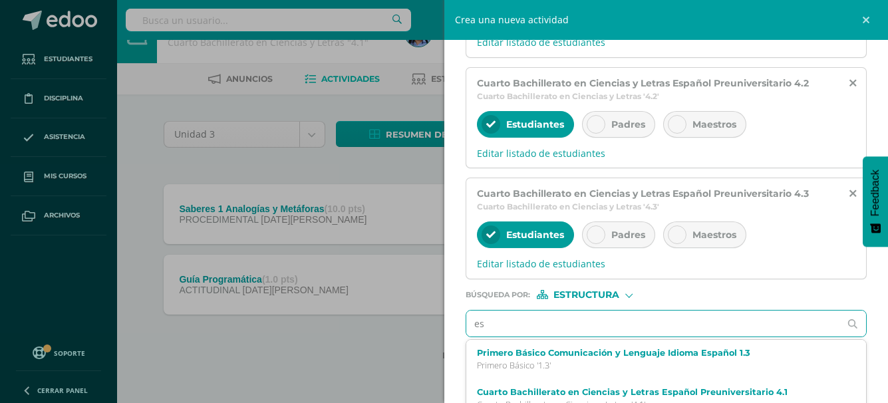
type input "esp"
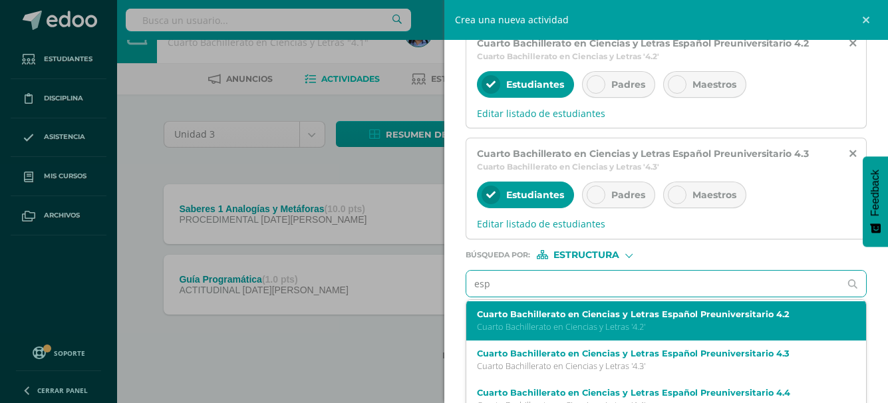
scroll to position [400, 0]
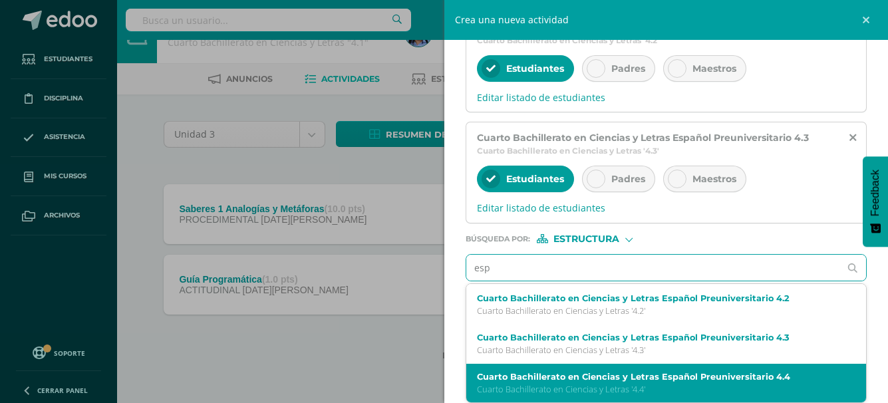
click at [680, 372] on label "Cuarto Bachillerato en Ciencias y Letras Español Preuniversitario 4.4" at bounding box center [658, 377] width 362 height 10
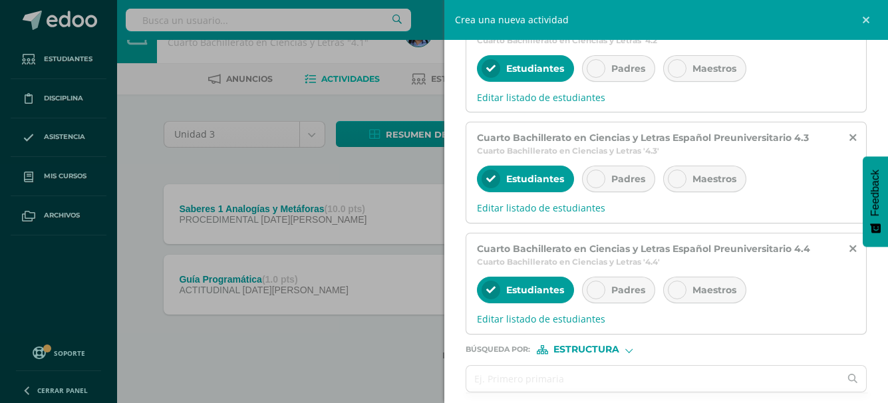
scroll to position [455, 0]
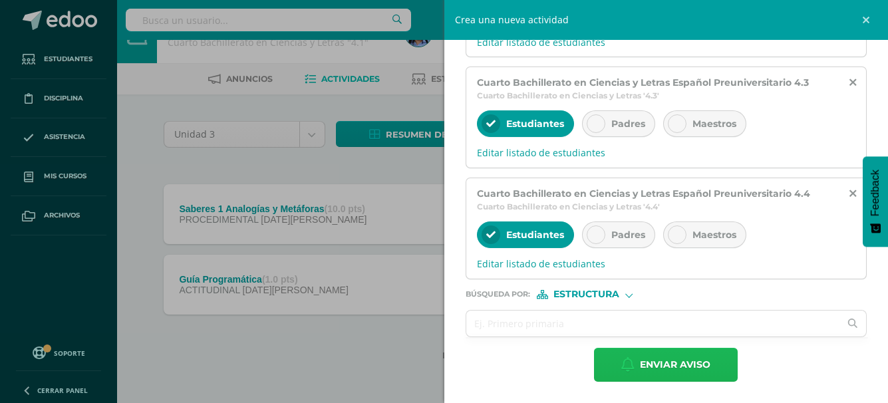
click at [699, 362] on span "Enviar aviso" at bounding box center [675, 364] width 70 height 33
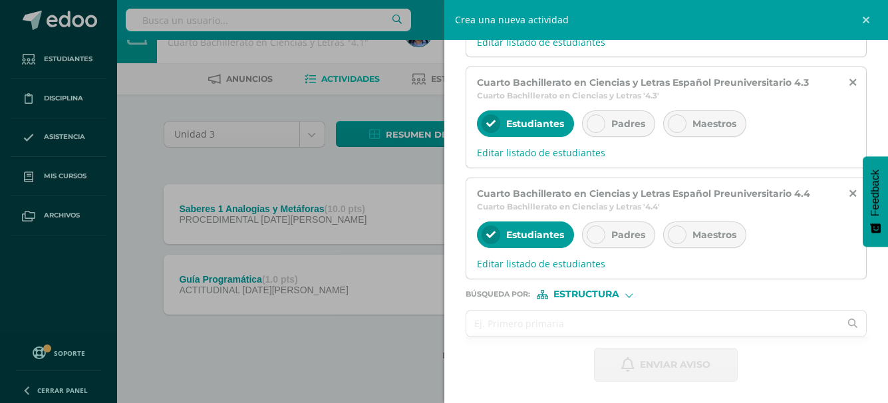
scroll to position [17, 0]
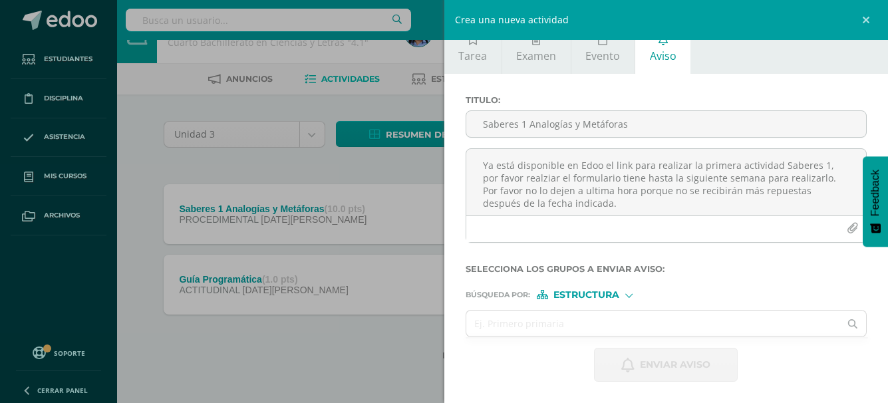
click at [306, 180] on div "Crea una nueva actividad Tarea Examen Evento Aviso Título: Valor: 100.0 Fecha: …" at bounding box center [444, 201] width 888 height 403
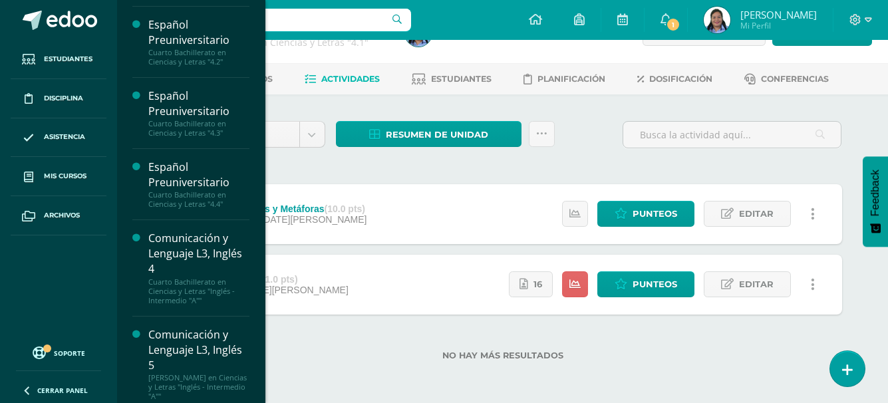
scroll to position [412, 0]
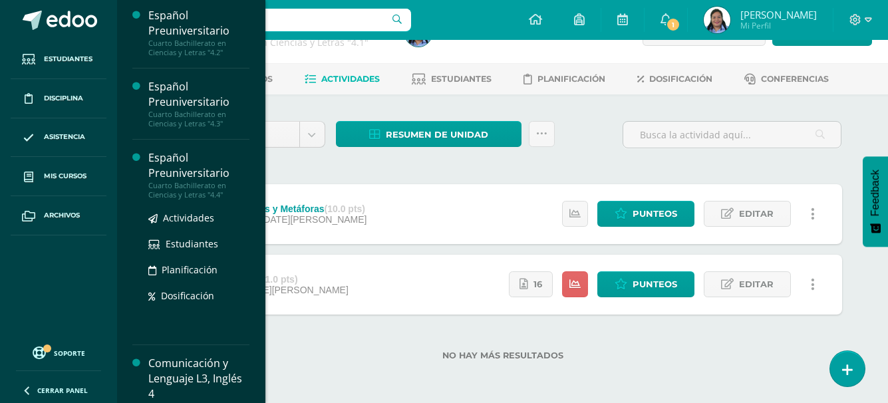
click at [217, 189] on div "Cuarto Bachillerato en Ciencias y Letras "4.4"" at bounding box center [198, 190] width 101 height 19
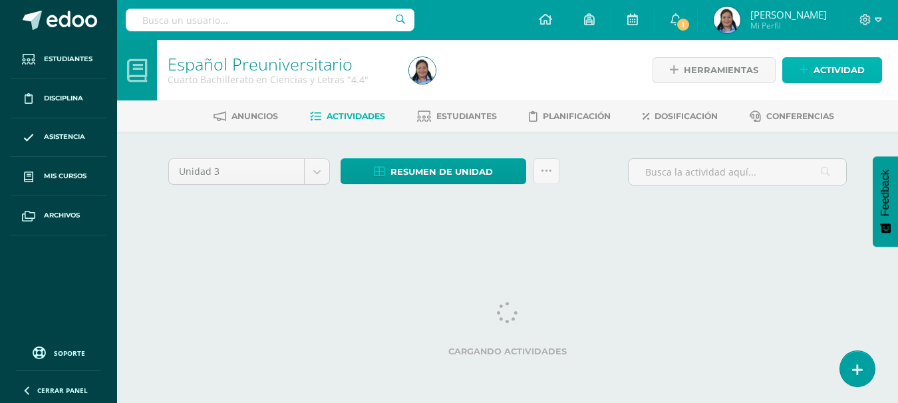
click at [809, 76] on link "Actividad" at bounding box center [832, 70] width 100 height 26
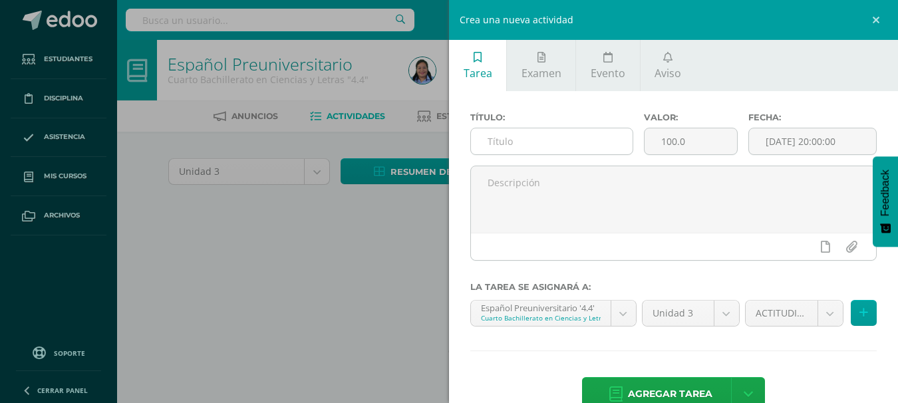
click at [567, 140] on input "text" at bounding box center [552, 141] width 162 height 26
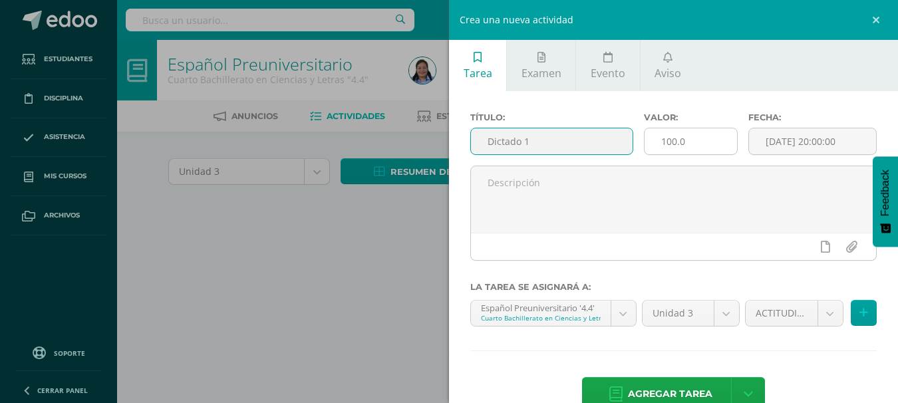
type input "Dictado 1"
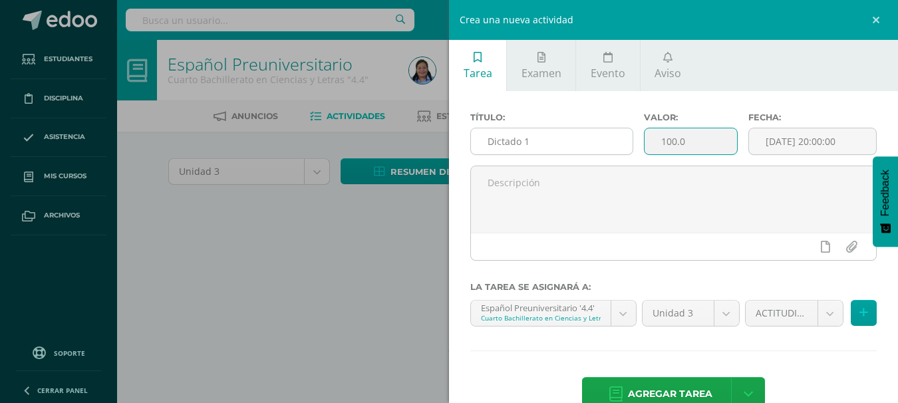
drag, startPoint x: 693, startPoint y: 137, endPoint x: 608, endPoint y: 137, distance: 84.4
click at [608, 137] on div "Título: Dictado 1 Valor: 100.0 Fecha: 2025-08-11 20:00:00" at bounding box center [673, 138] width 417 height 53
type input "3"
click at [790, 138] on input "[DATE] 20:00:00" at bounding box center [812, 141] width 127 height 26
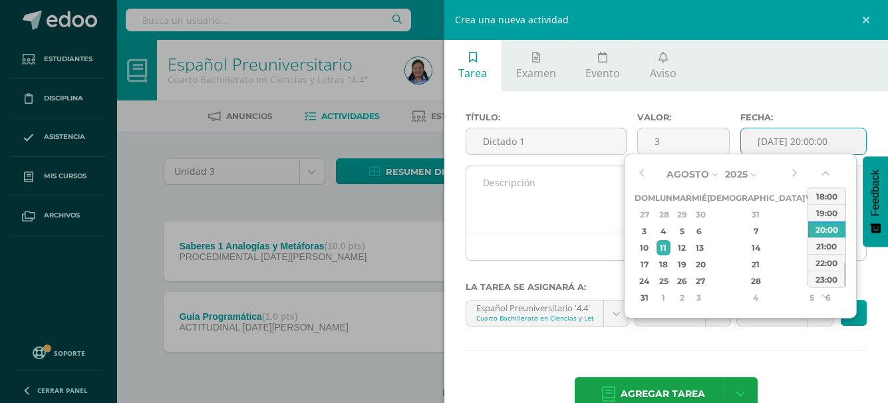
type input "2025-08-11 20:00"
click at [579, 217] on textarea at bounding box center [666, 199] width 400 height 66
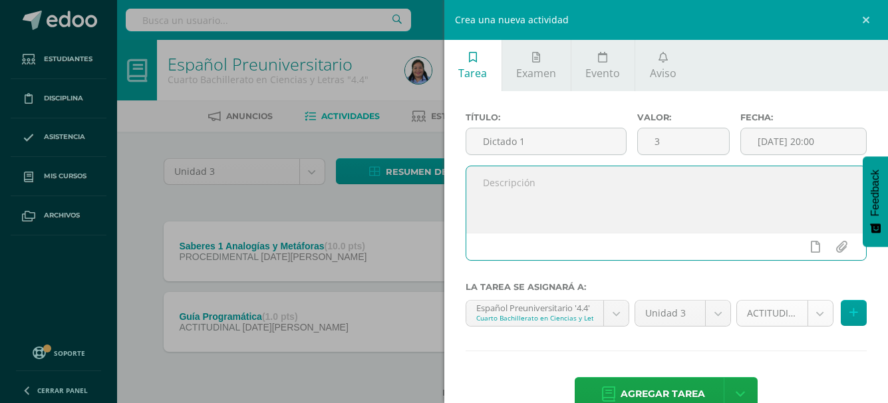
click at [769, 324] on body "Estudiantes Disciplina Asistencia Mis cursos Archivos Soporte Centro de ayuda Ú…" at bounding box center [444, 220] width 888 height 440
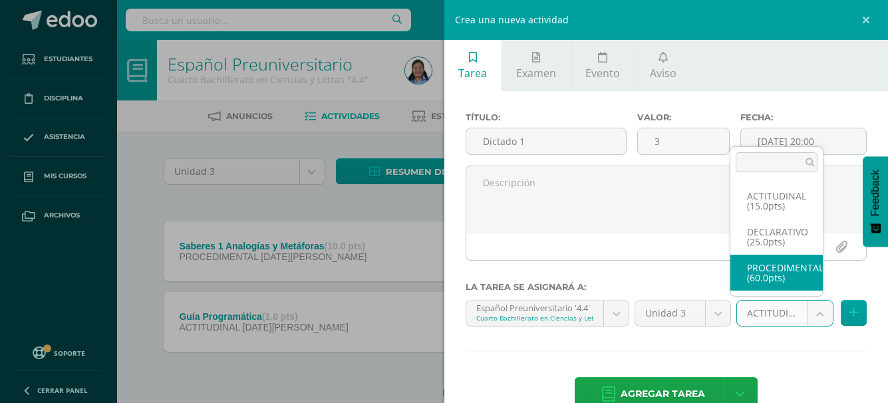
select select "34243"
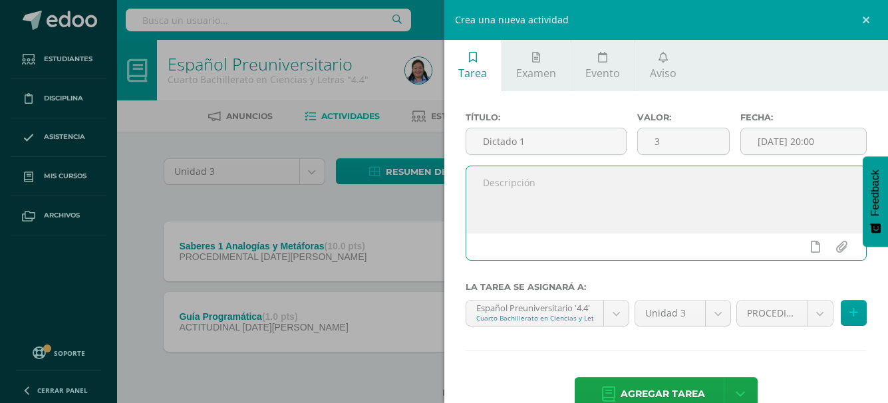
paste textarea "Reforzar Acentuación y tildación • Reglas generales (agudas, graves, esdrújulas…"
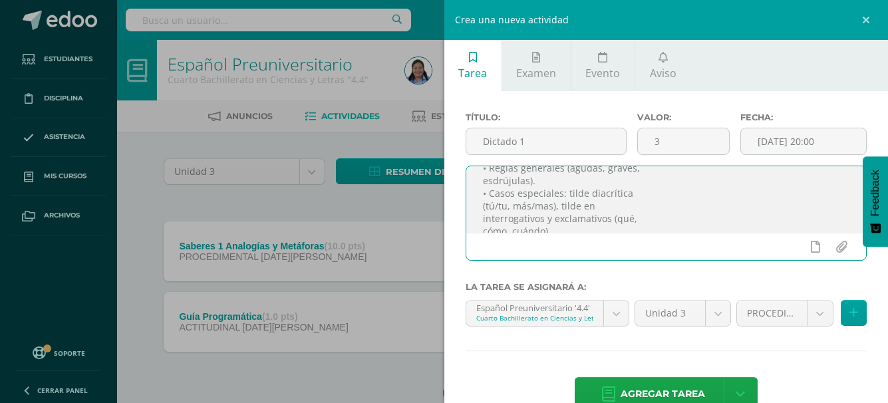
scroll to position [42, 0]
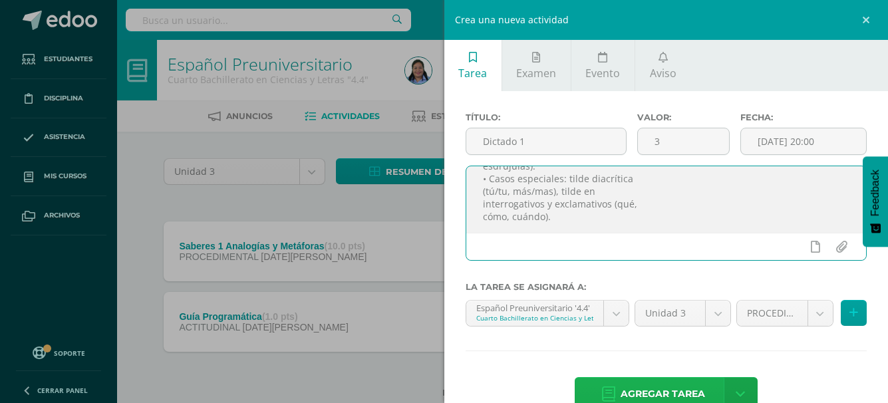
type textarea "Reforzar Acentuación y tildación • Reglas generales (agudas, graves, esdrújulas…"
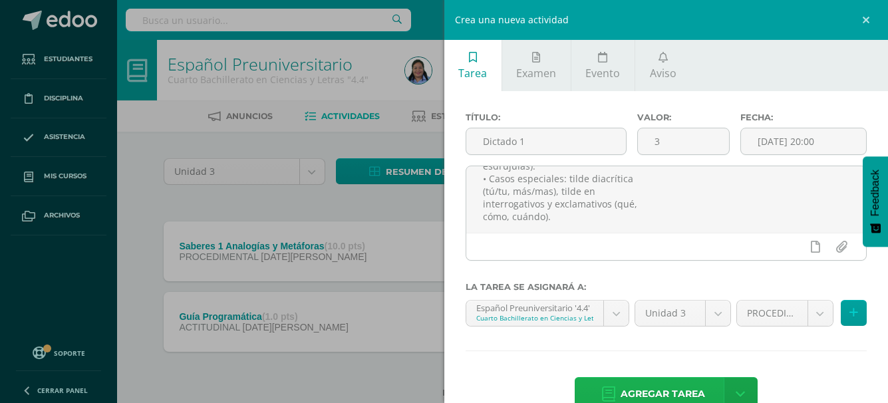
click at [640, 386] on span "Agregar tarea" at bounding box center [662, 394] width 84 height 33
